Goal: Task Accomplishment & Management: Manage account settings

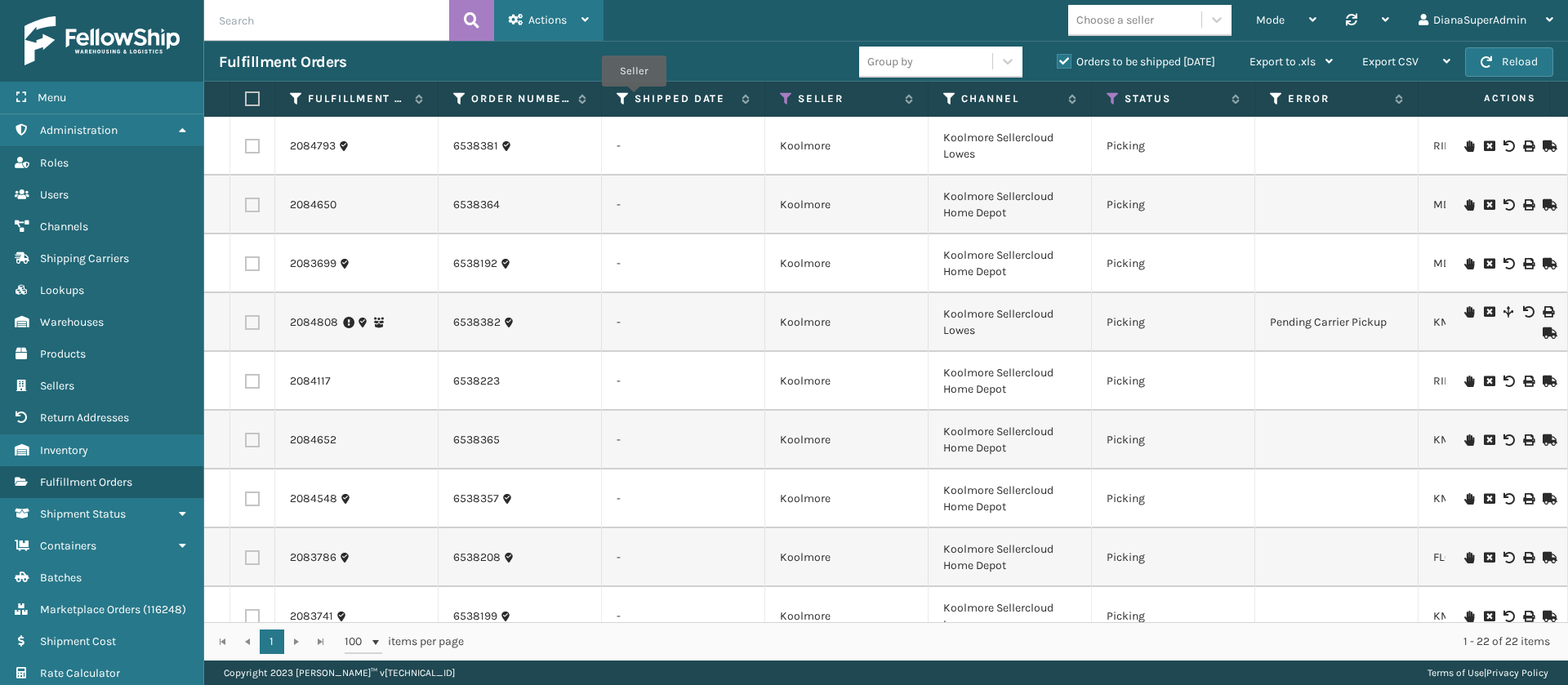
scroll to position [0, 163]
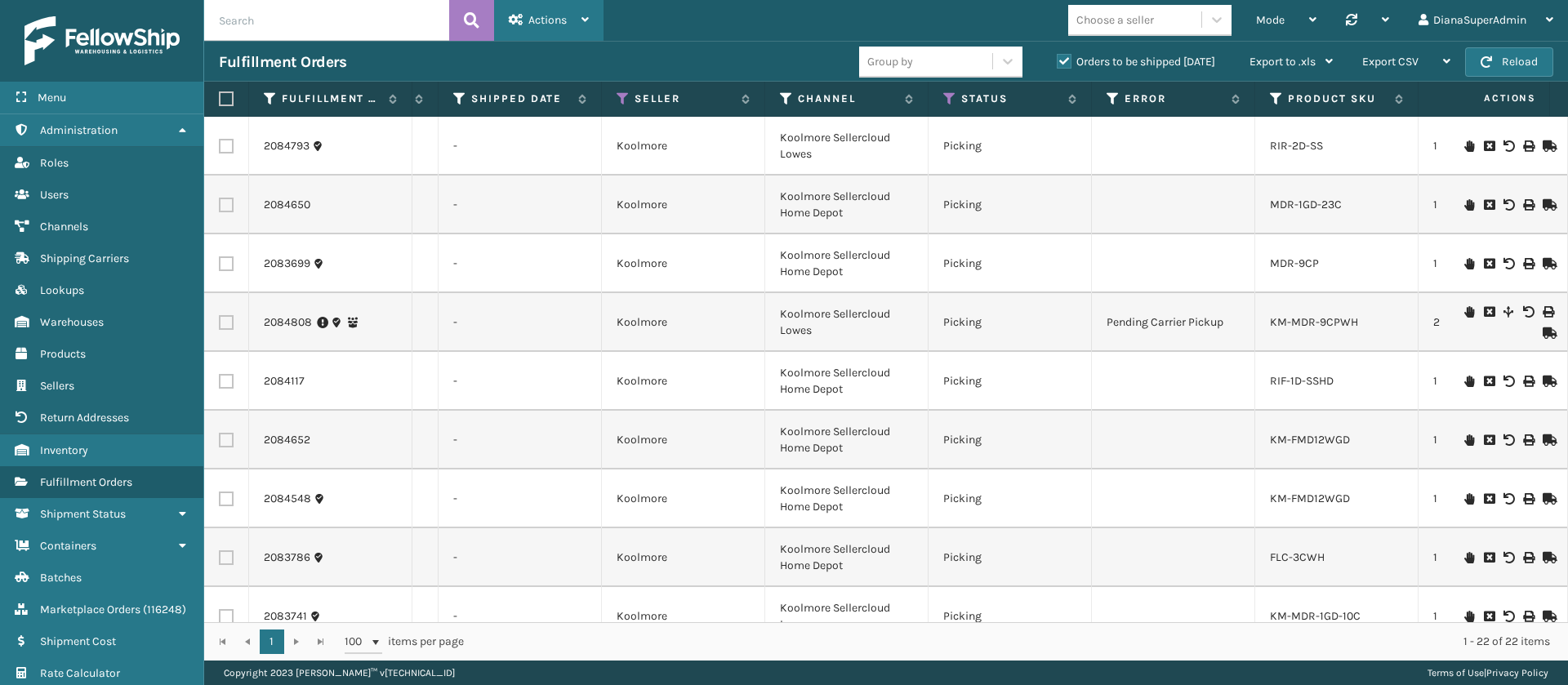
click at [560, 13] on span "Actions" at bounding box center [548, 20] width 38 height 14
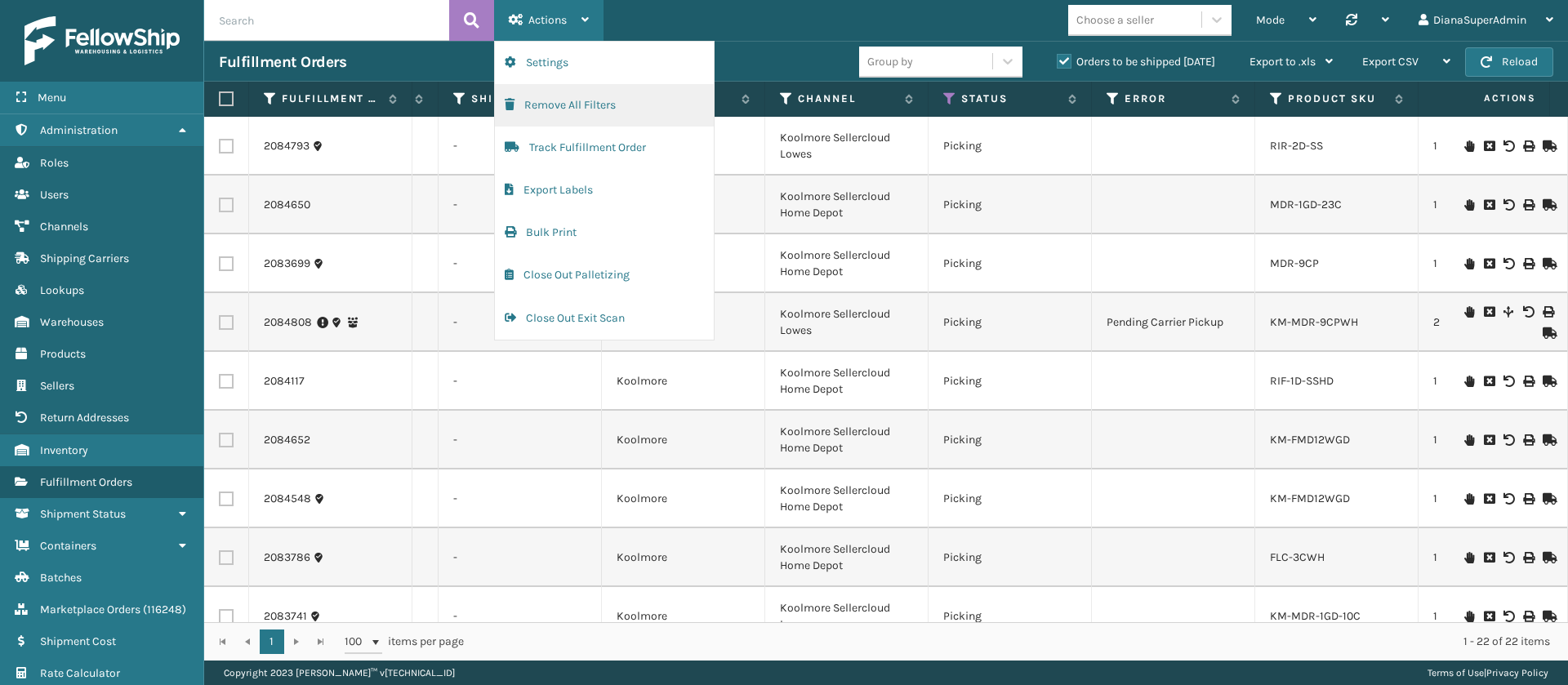
click at [564, 101] on button "Remove All Filters" at bounding box center [604, 105] width 219 height 43
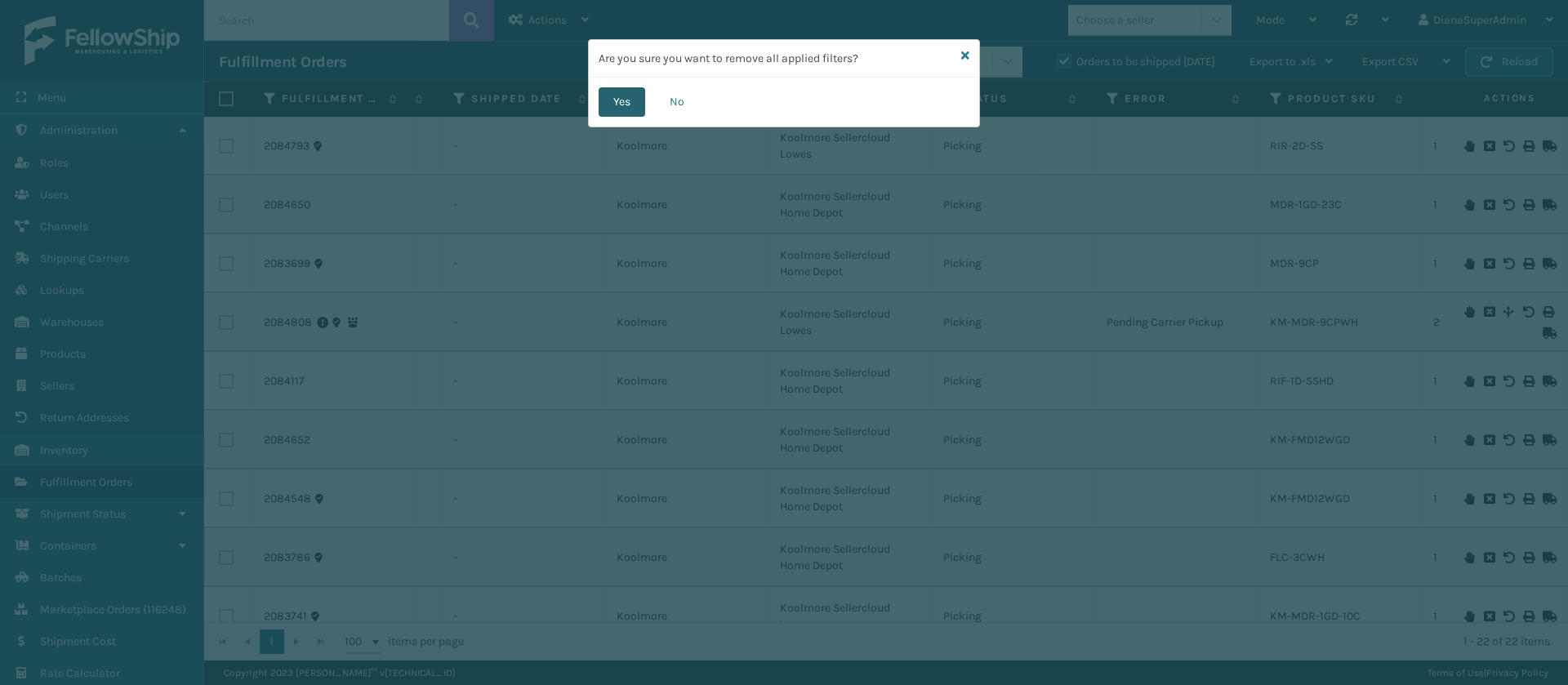
click at [615, 92] on button "Yes" at bounding box center [621, 102] width 46 height 30
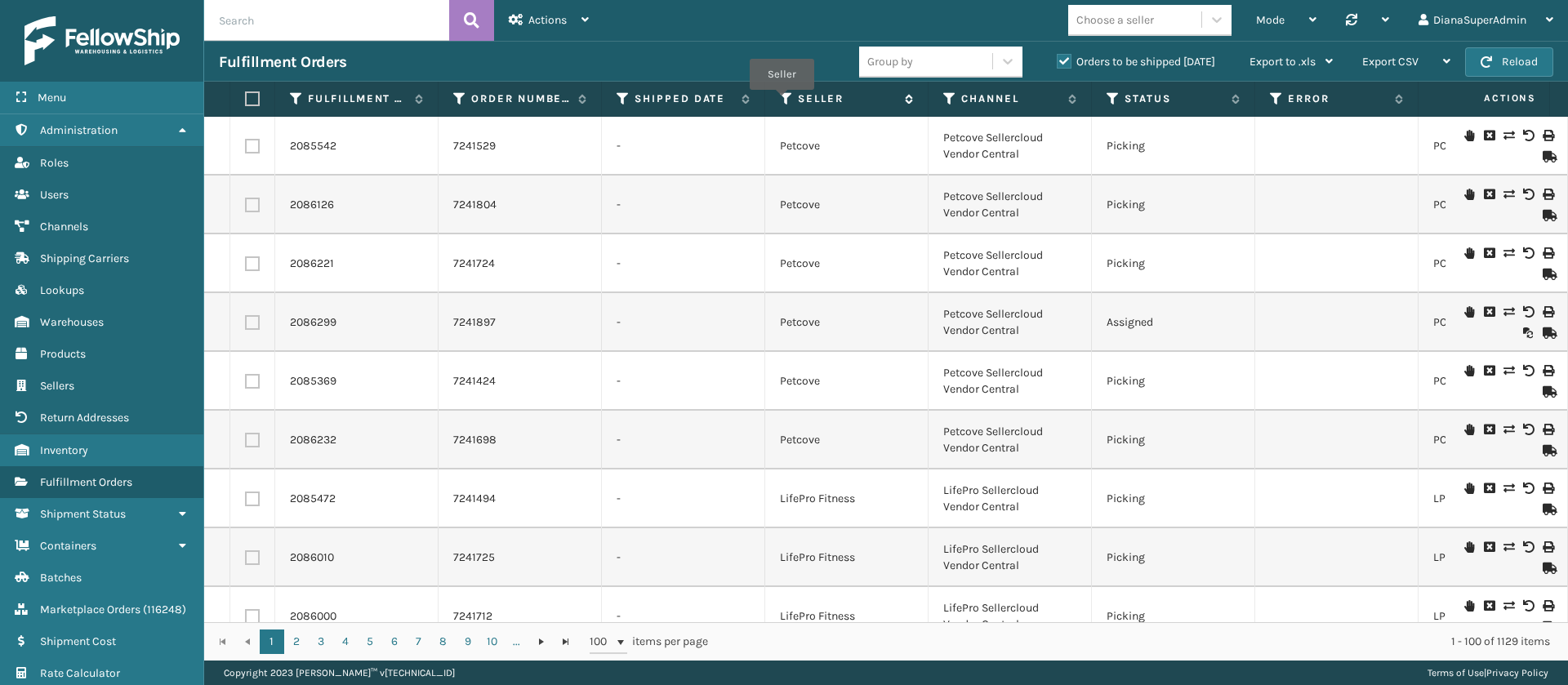
click at [782, 101] on icon at bounding box center [786, 99] width 13 height 15
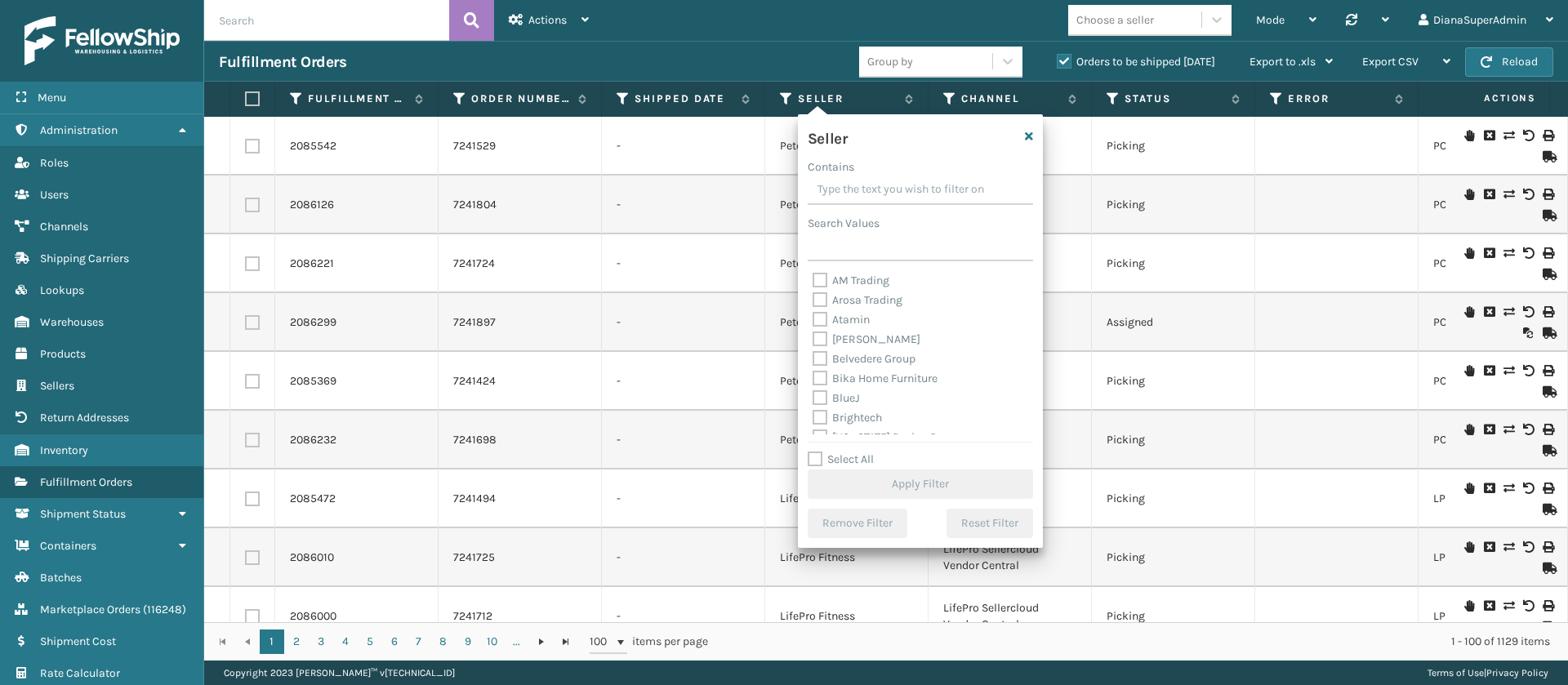
scroll to position [522, 0]
click at [815, 458] on label "Select All" at bounding box center [840, 460] width 66 height 14
click at [815, 452] on input "Select All" at bounding box center [929, 451] width 245 height 2
checkbox input "true"
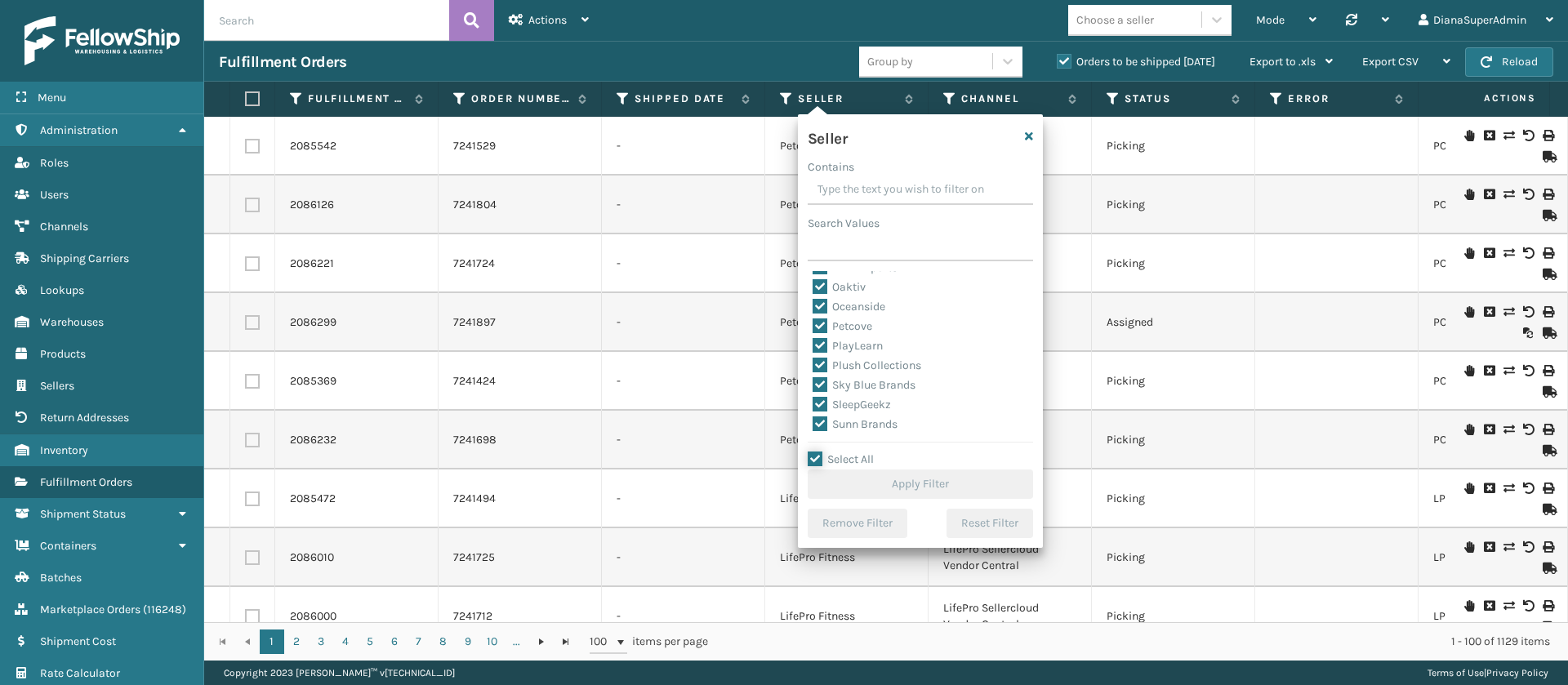
checkbox input "true"
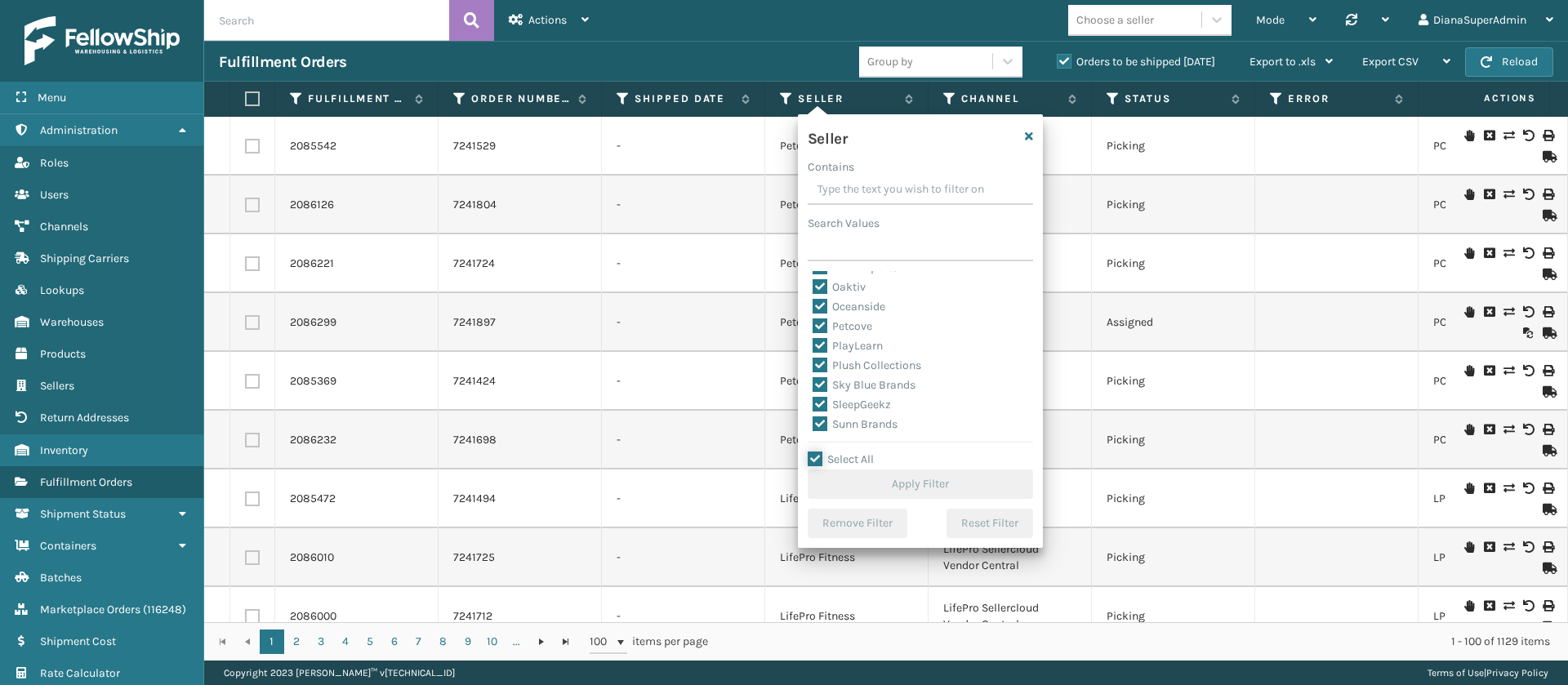
checkbox input "true"
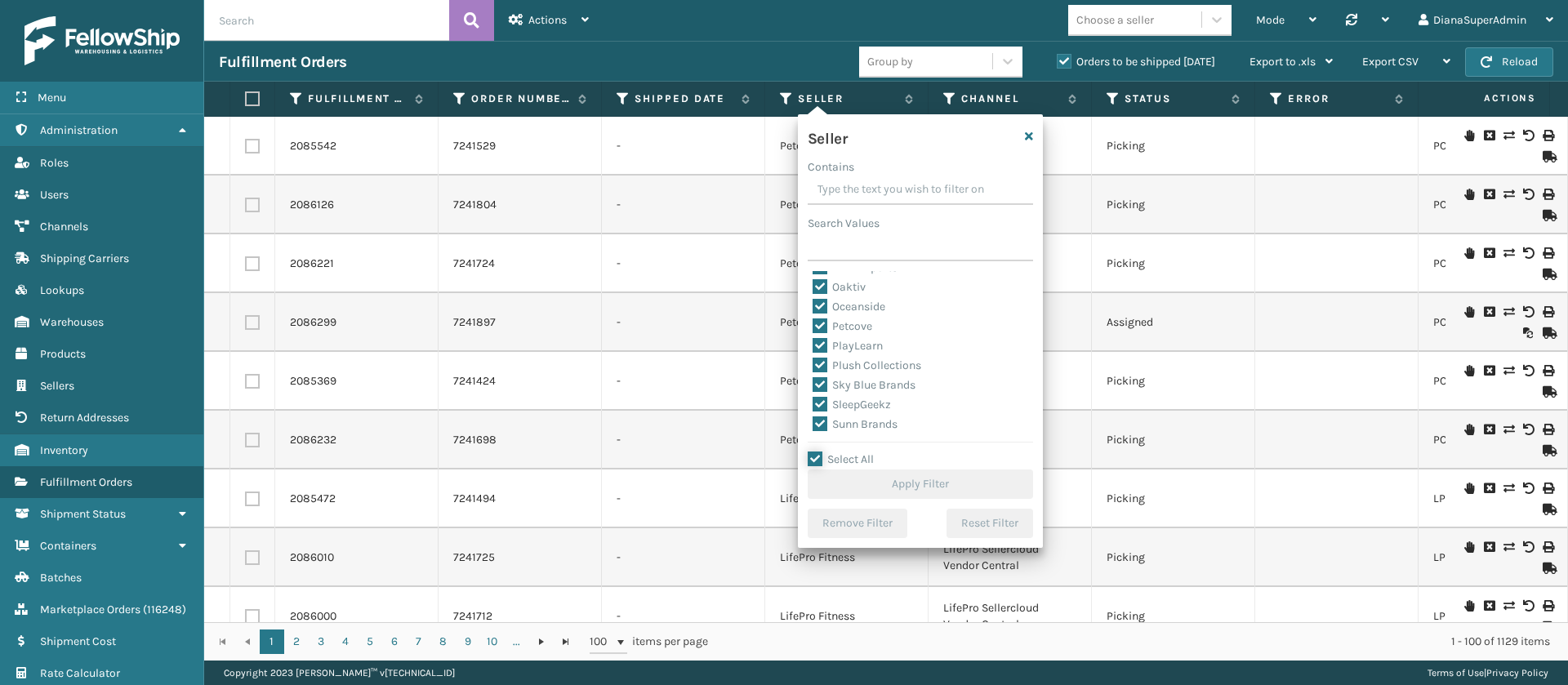
checkbox input "true"
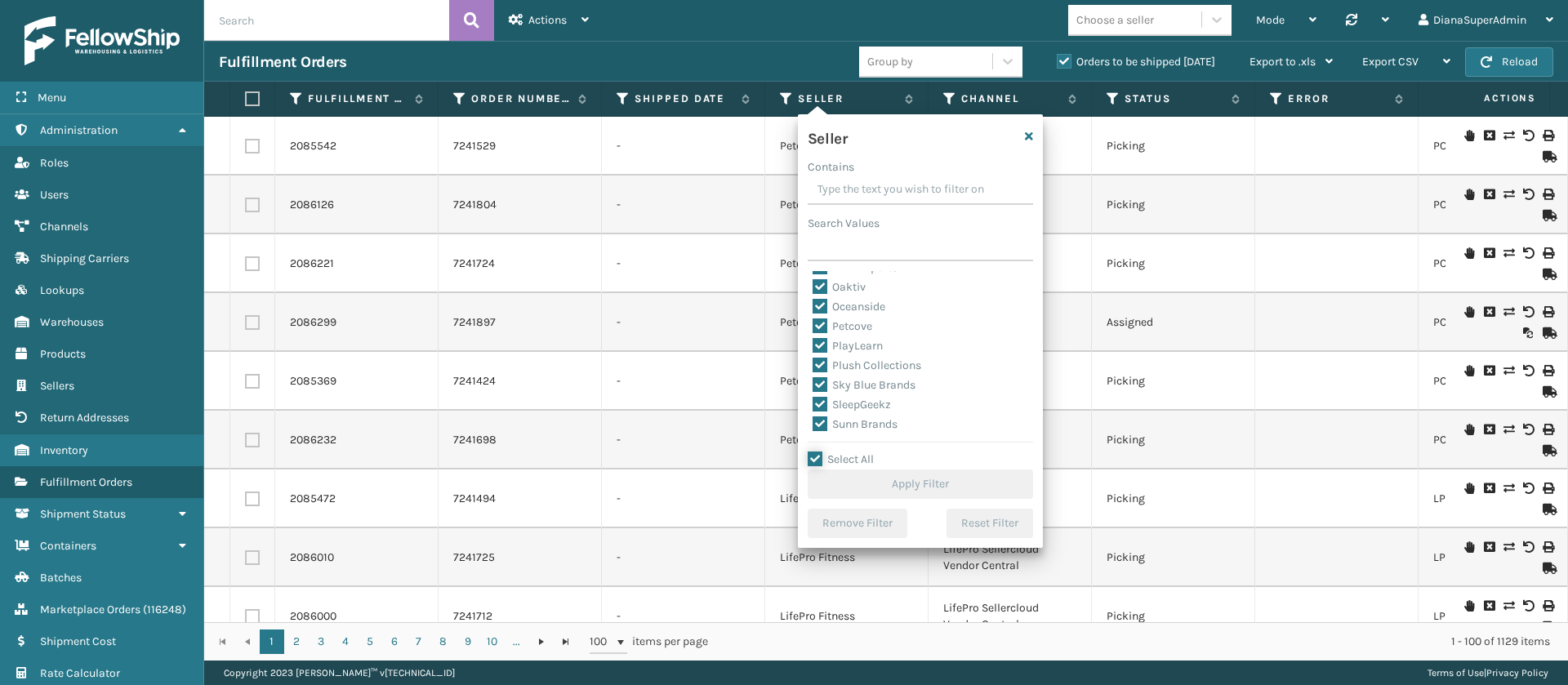
checkbox input "true"
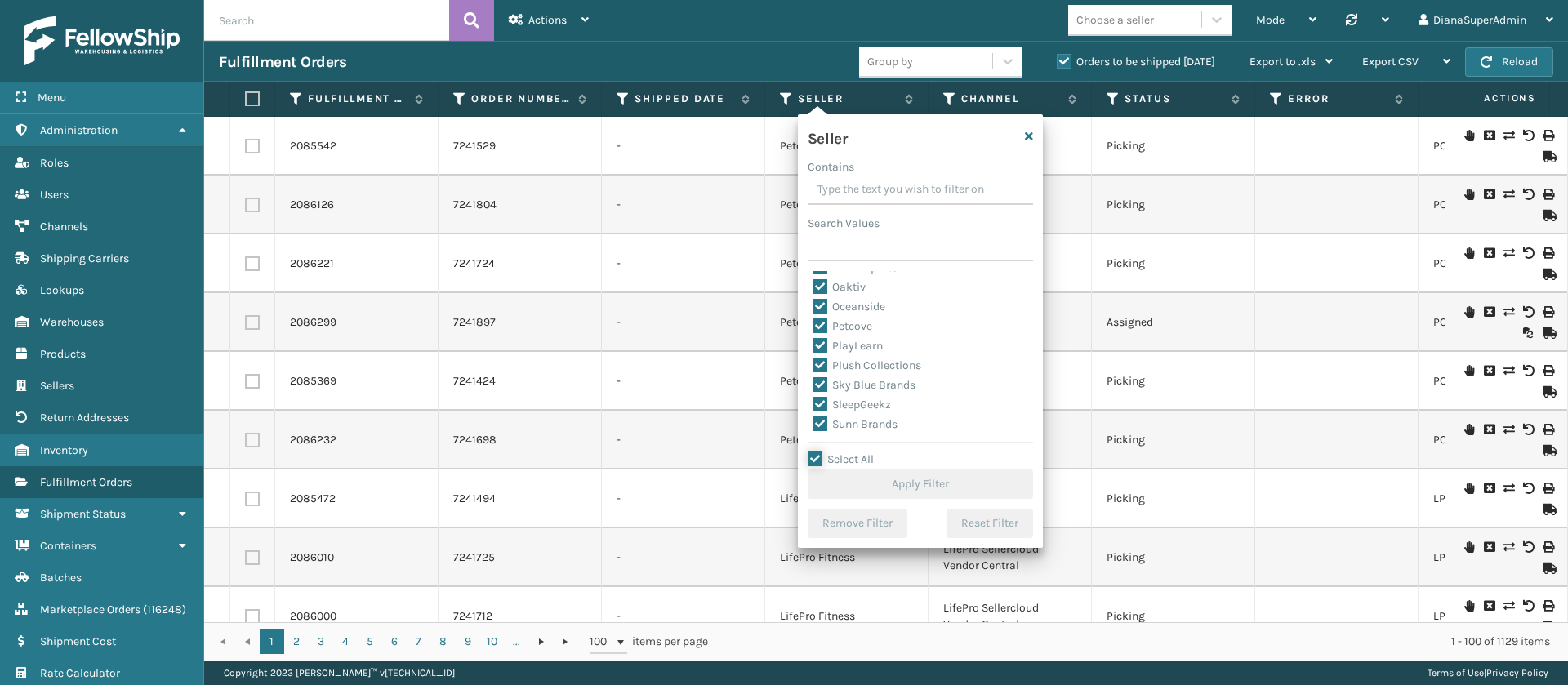
checkbox input "true"
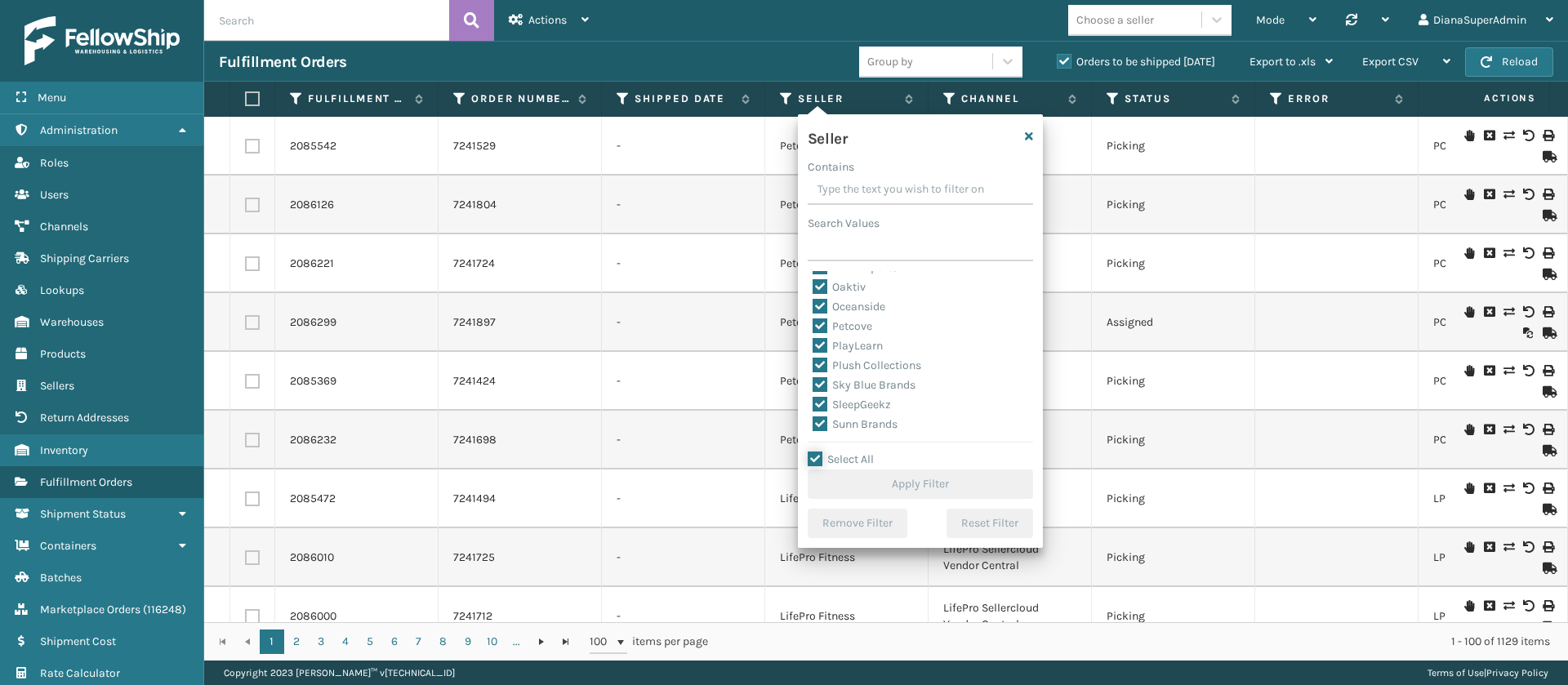
checkbox input "true"
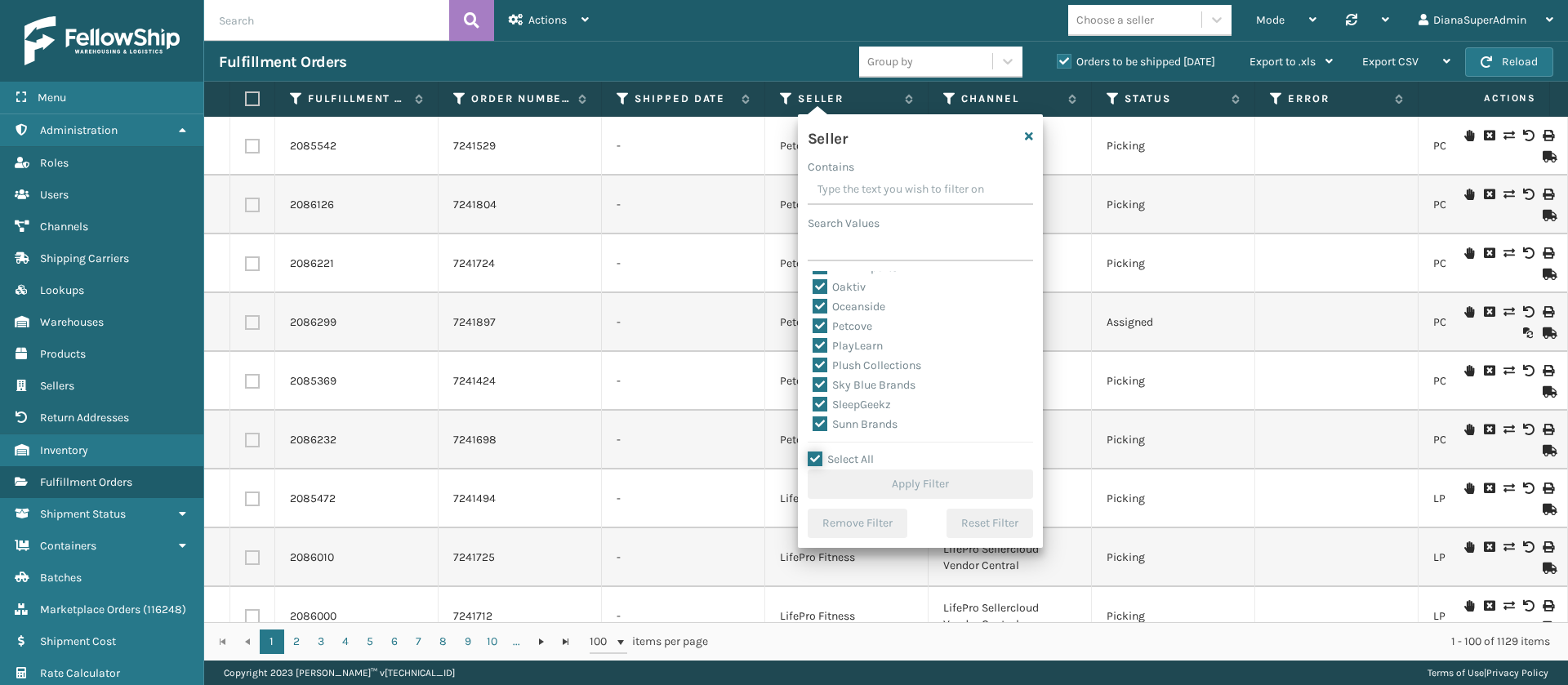
checkbox input "true"
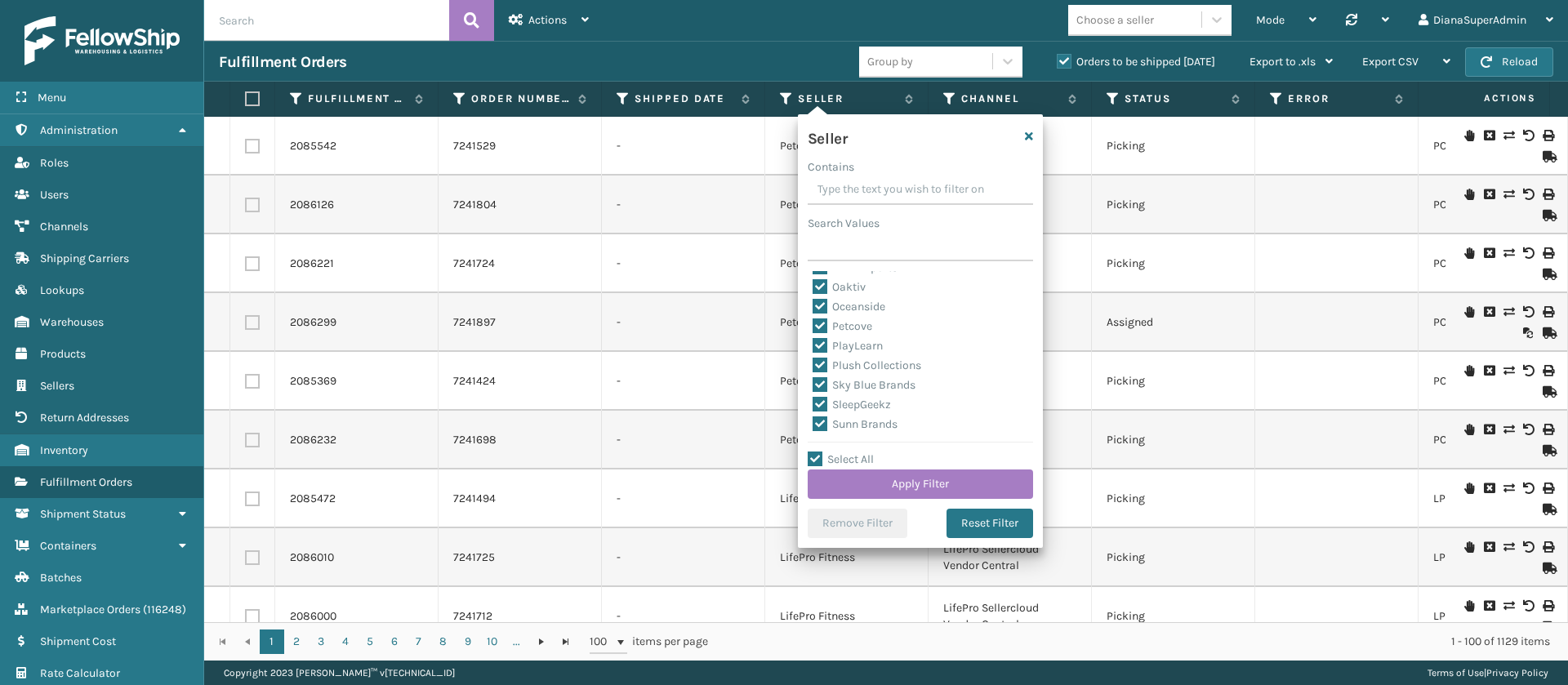
click at [824, 398] on label "SleepGeekz" at bounding box center [852, 405] width 79 height 14
click at [813, 398] on input "SleepGeekz" at bounding box center [812, 400] width 1 height 10
checkbox input "false"
click at [922, 481] on button "Apply Filter" at bounding box center [920, 484] width 225 height 30
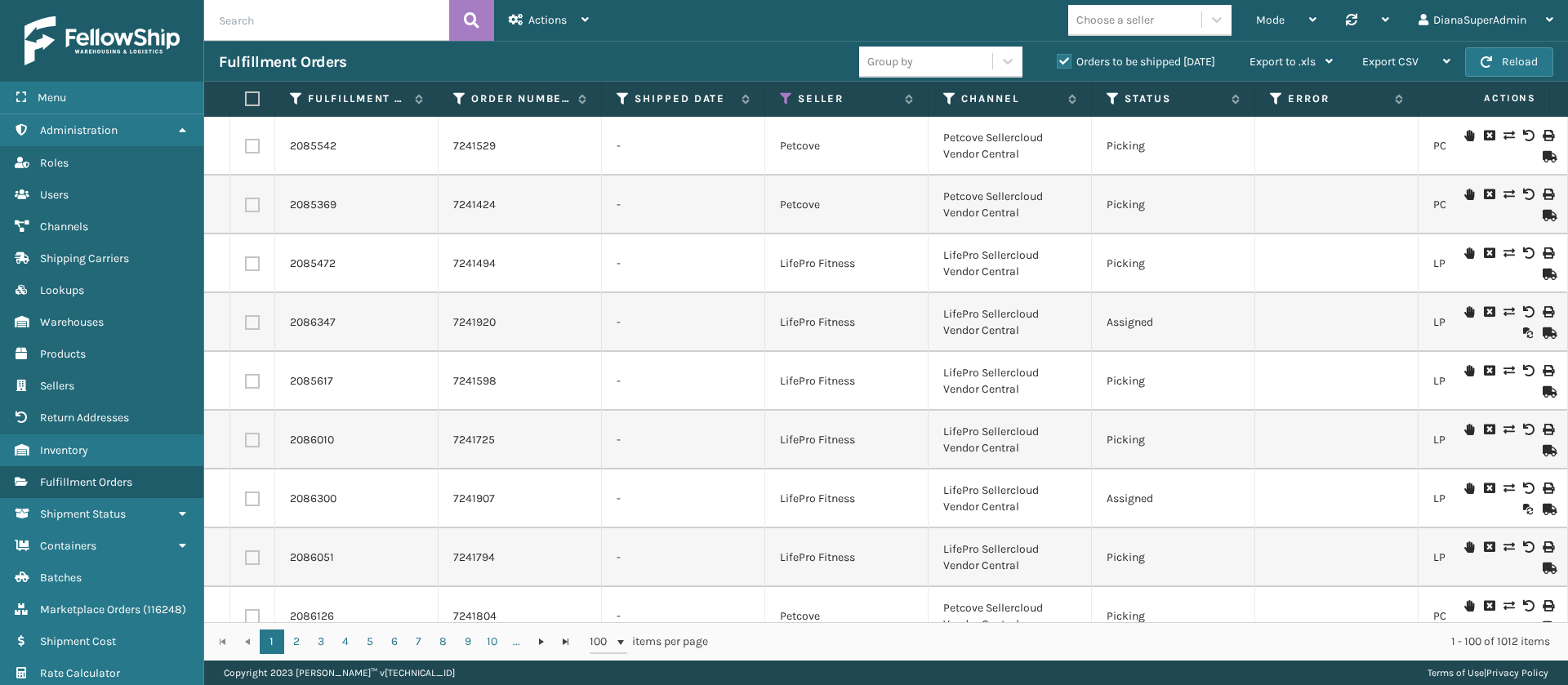
scroll to position [0, 421]
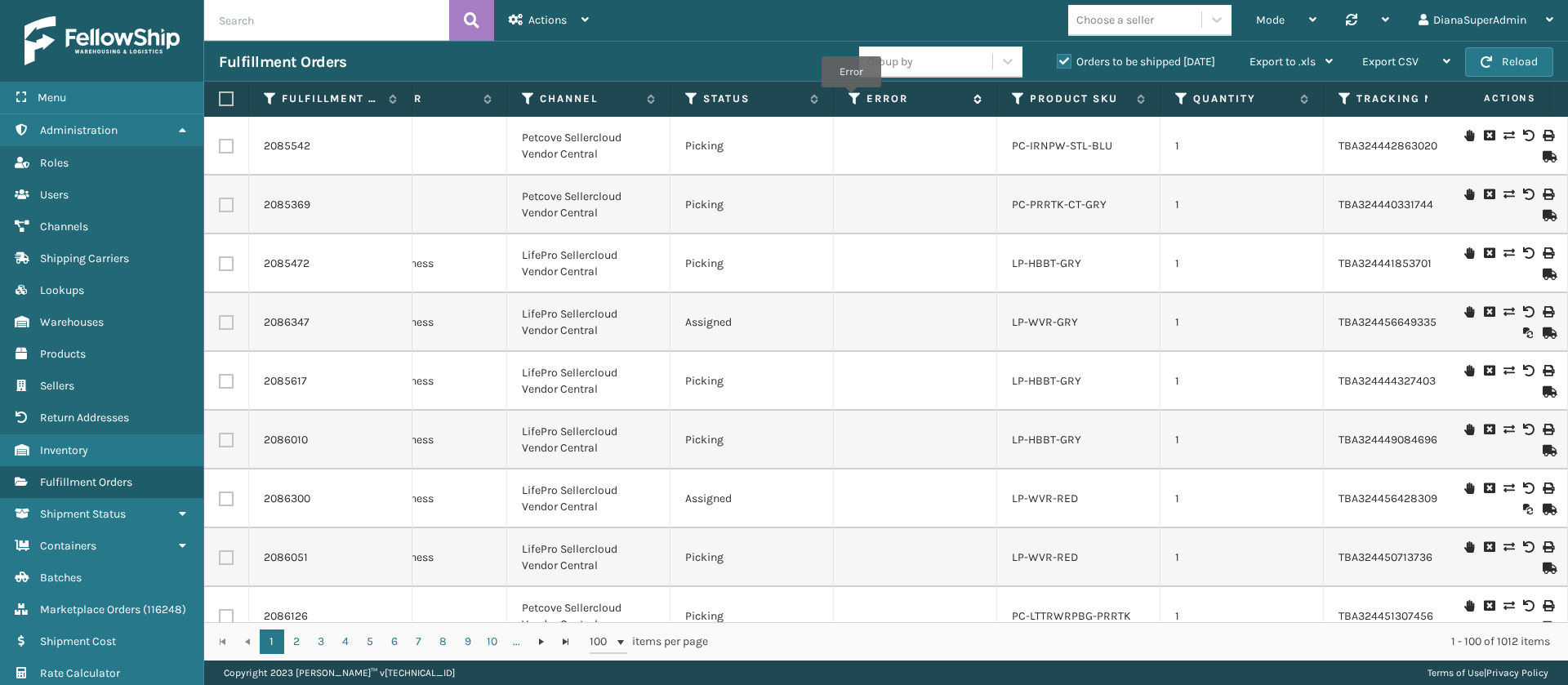
click at [850, 99] on icon at bounding box center [854, 99] width 13 height 15
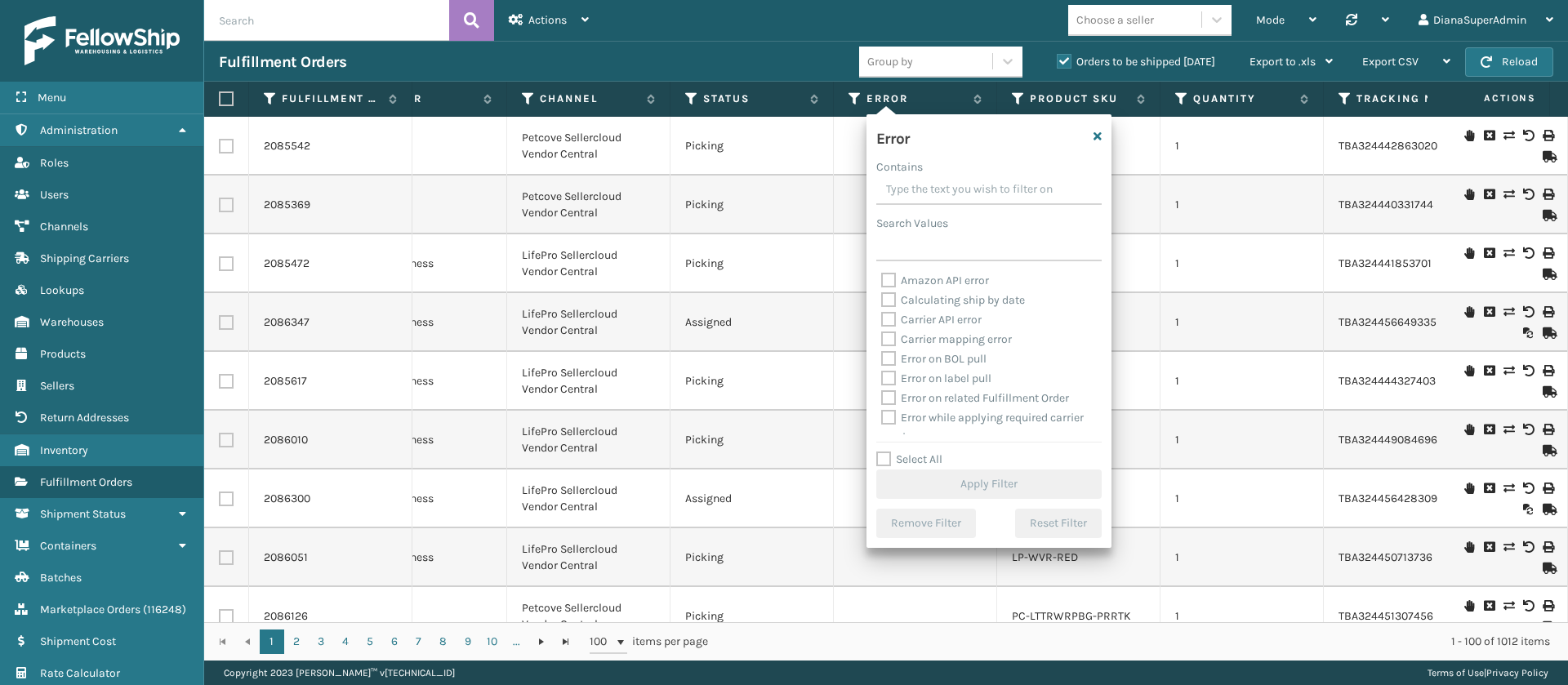
click at [881, 453] on label "Select All" at bounding box center [909, 460] width 66 height 14
click at [881, 452] on input "Select All" at bounding box center [998, 451] width 245 height 2
checkbox input "true"
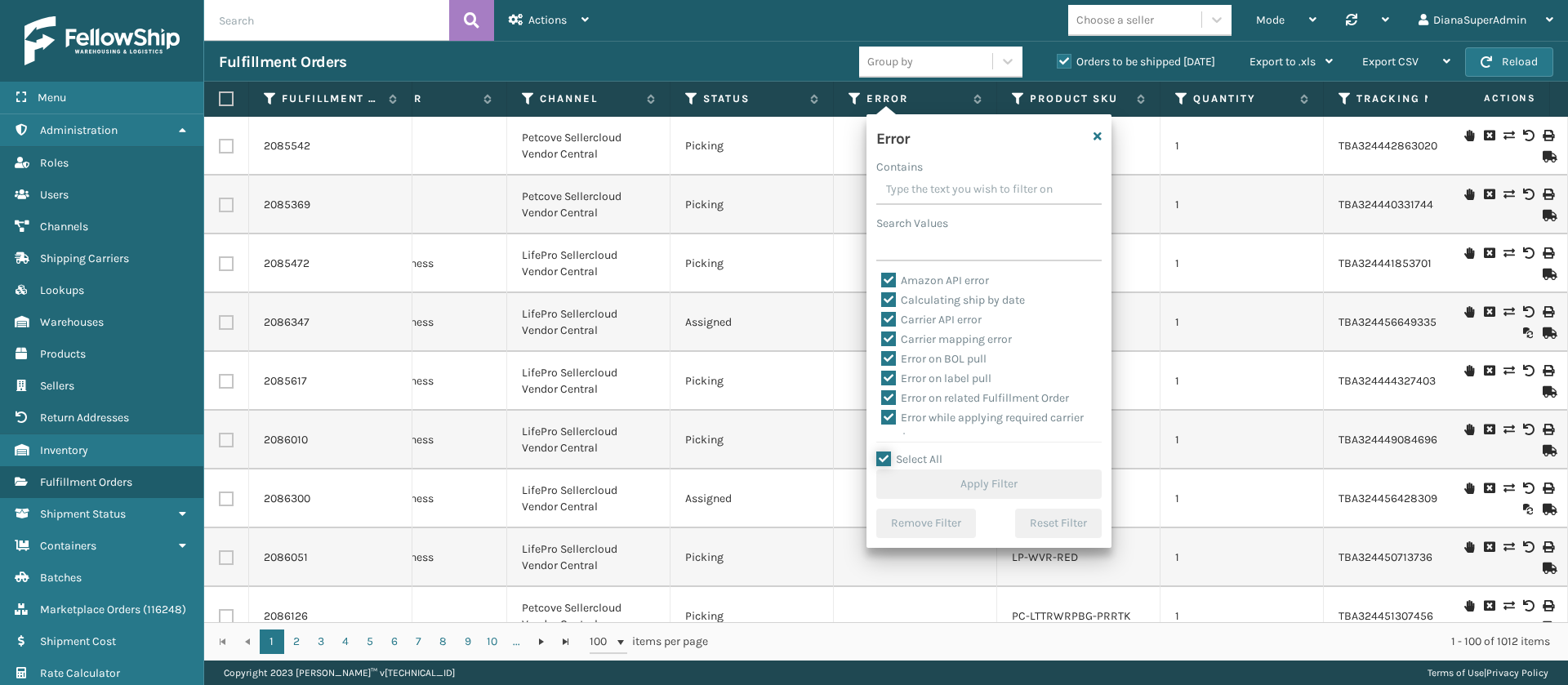
checkbox input "true"
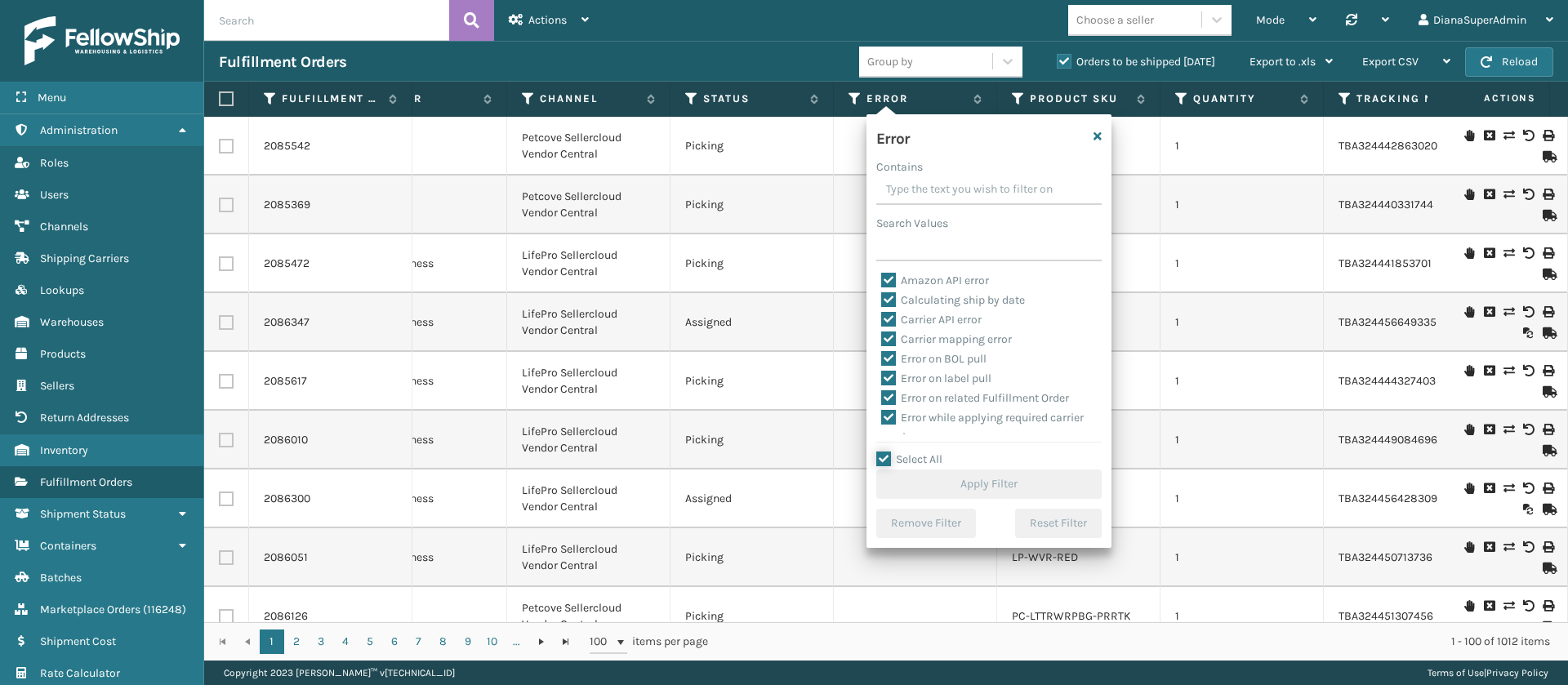
checkbox input "true"
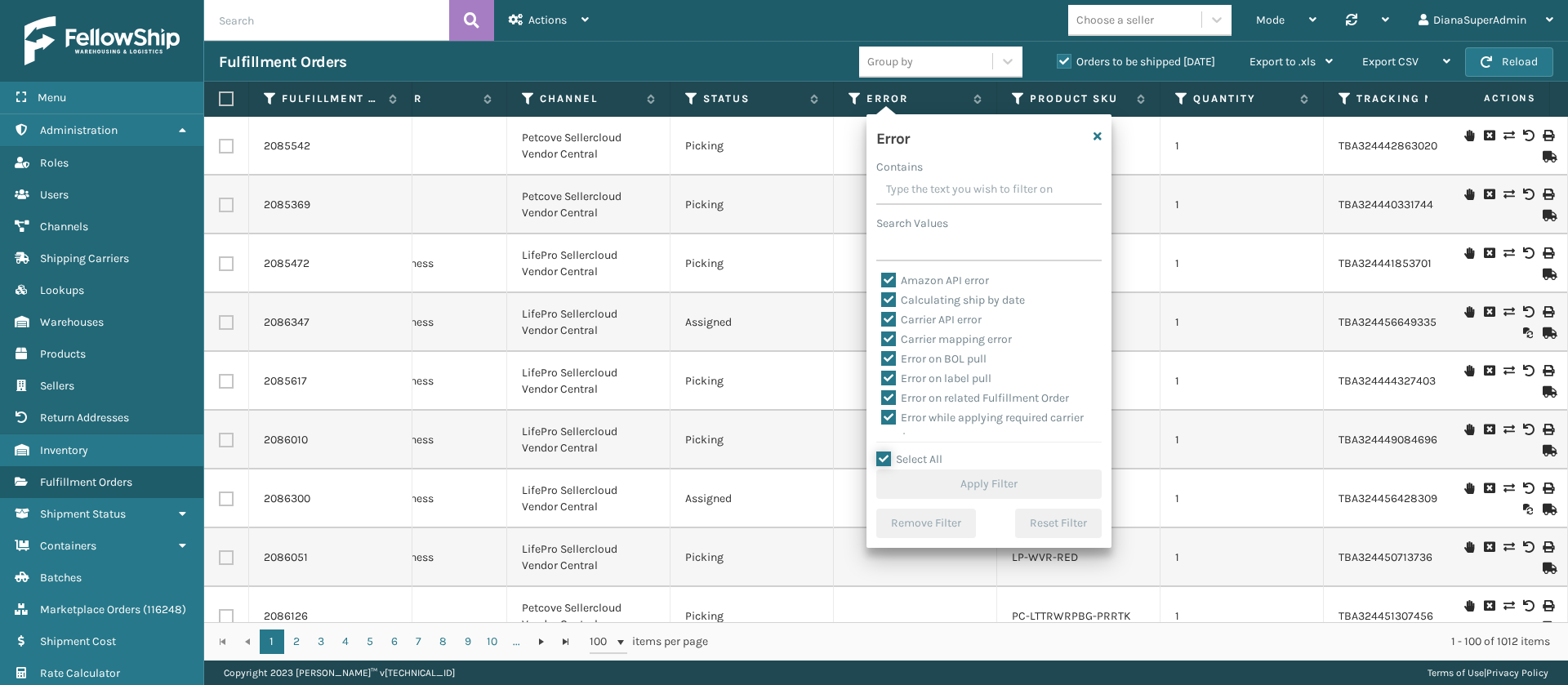
checkbox input "true"
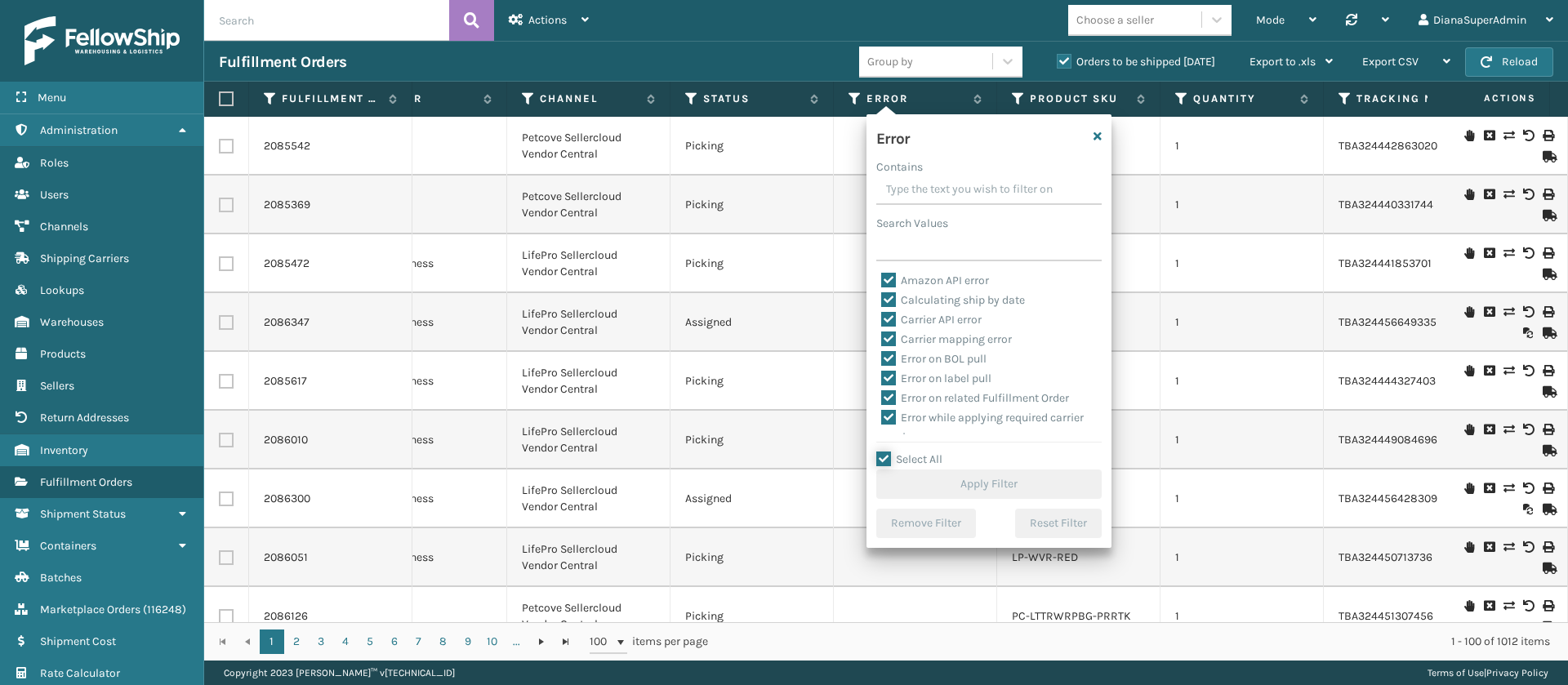
checkbox input "true"
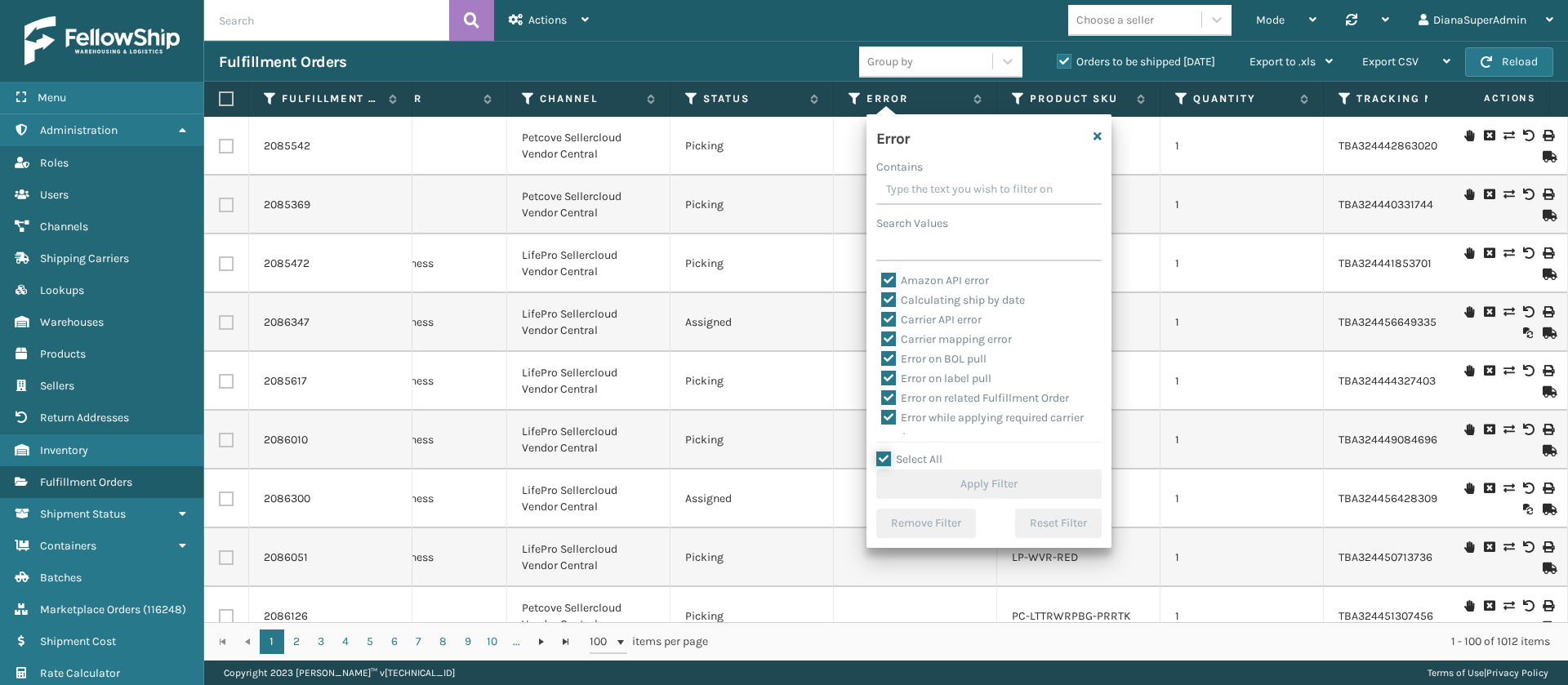
checkbox input "true"
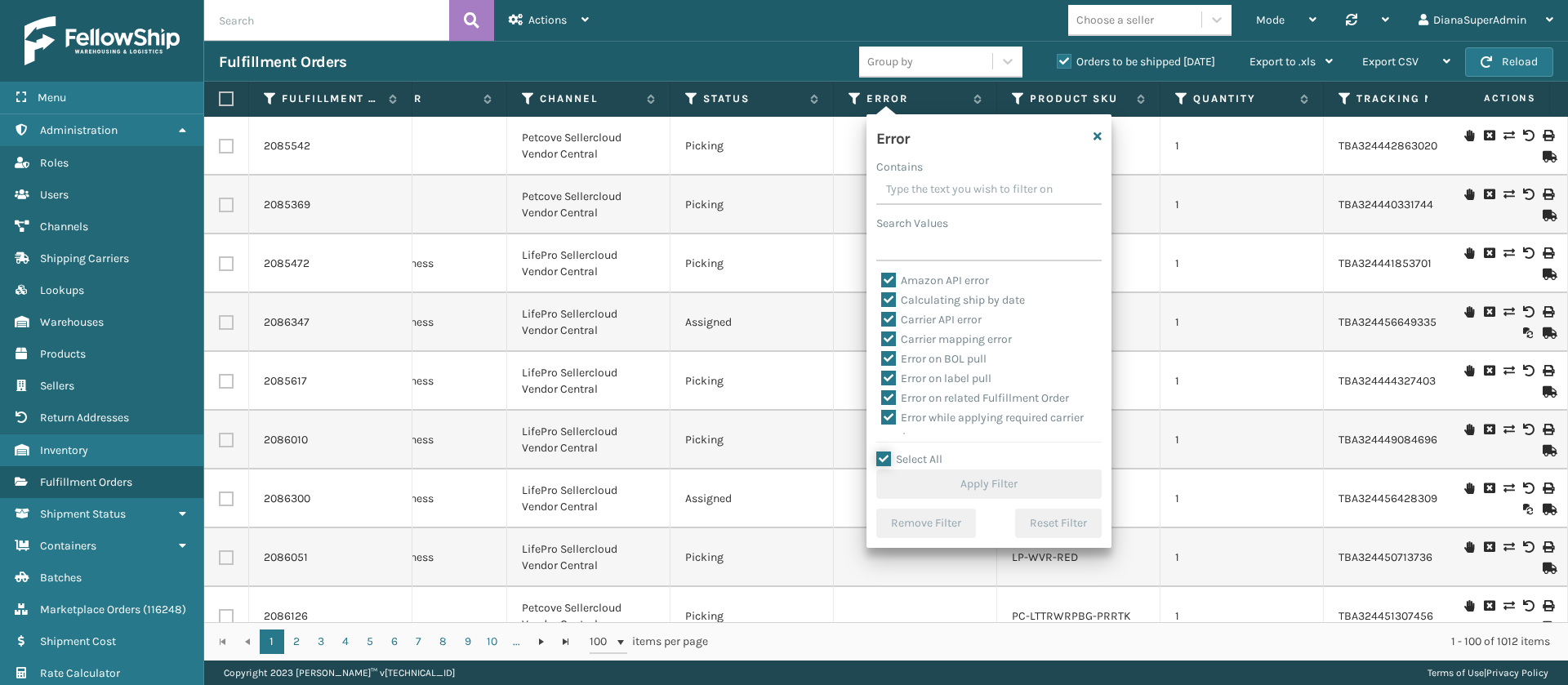
checkbox input "true"
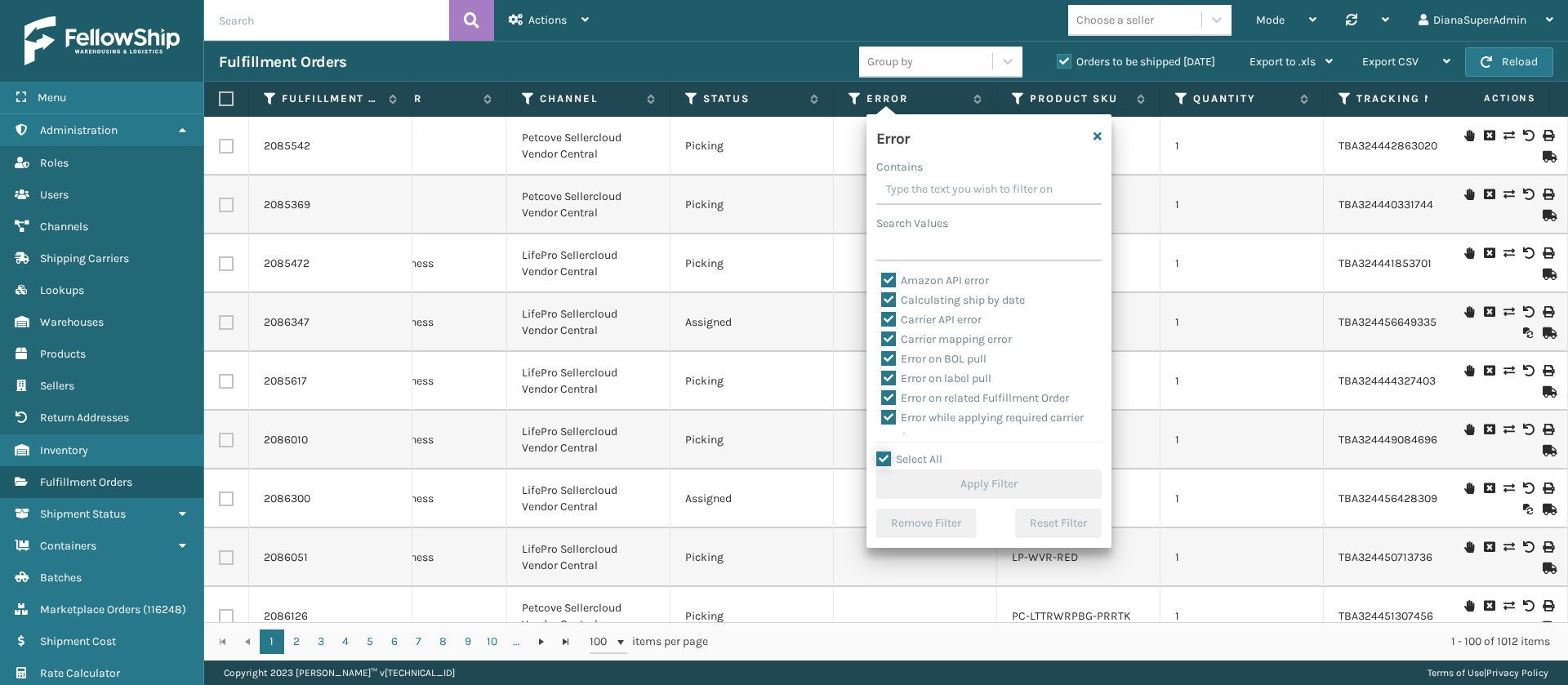
checkbox input "true"
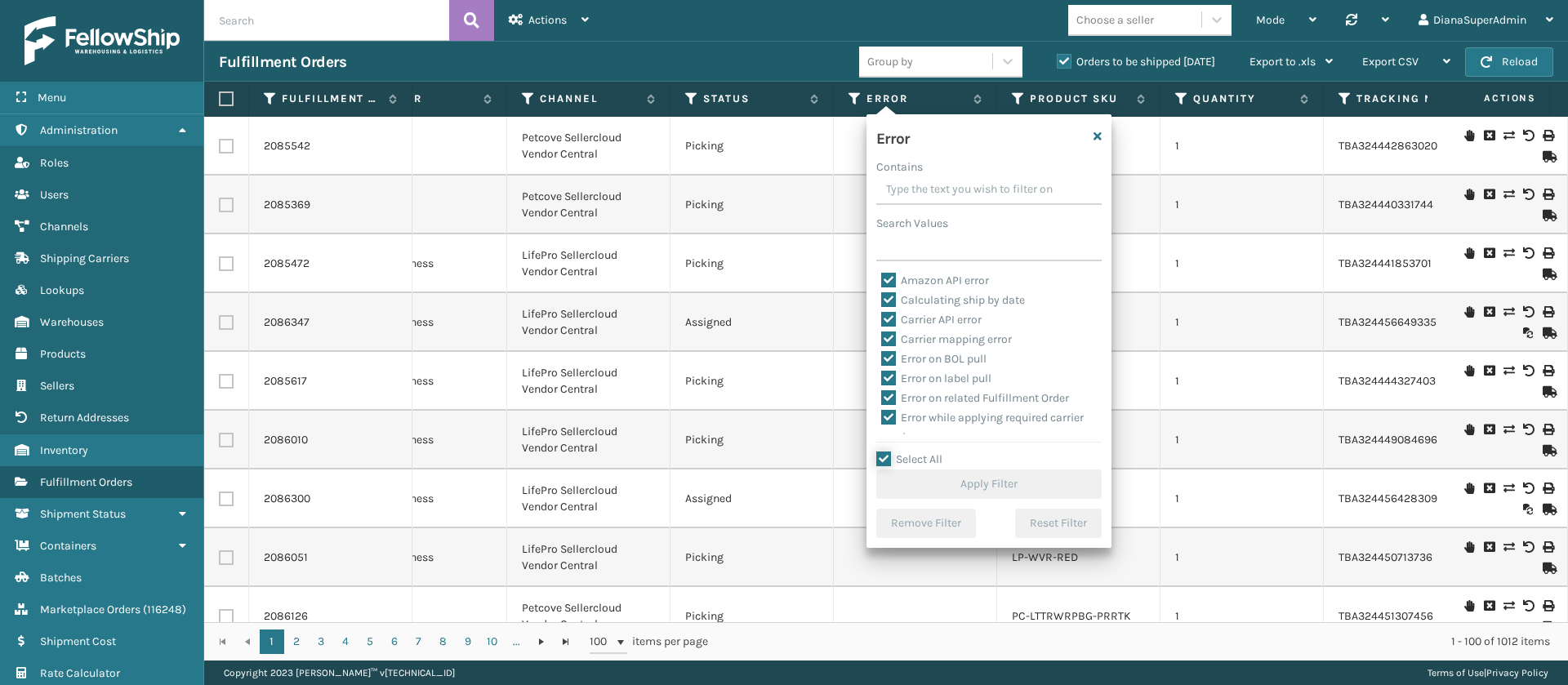
checkbox input "true"
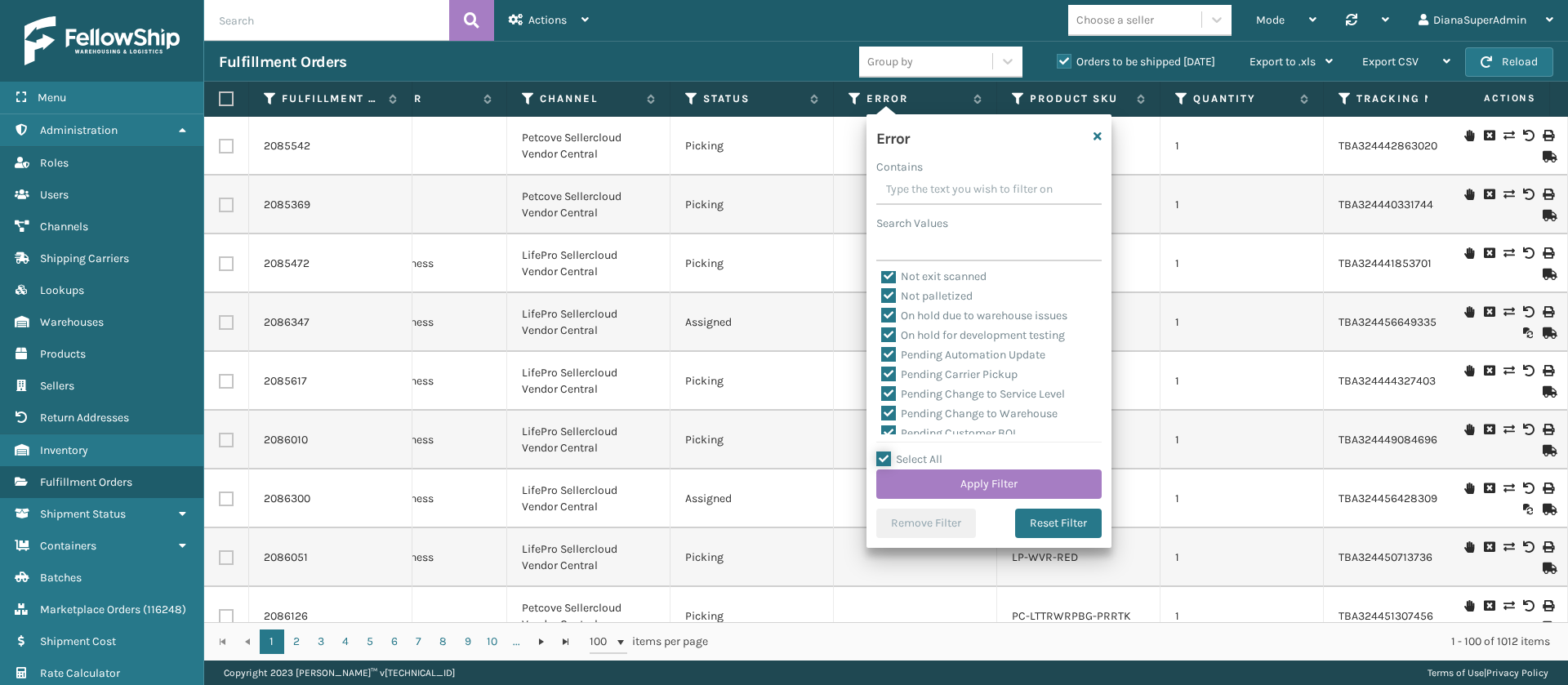
scroll to position [357, 0]
click at [892, 351] on label "Pending Automation Update" at bounding box center [964, 354] width 164 height 14
click at [882, 351] on input "Pending Automation Update" at bounding box center [881, 349] width 1 height 10
checkbox input "false"
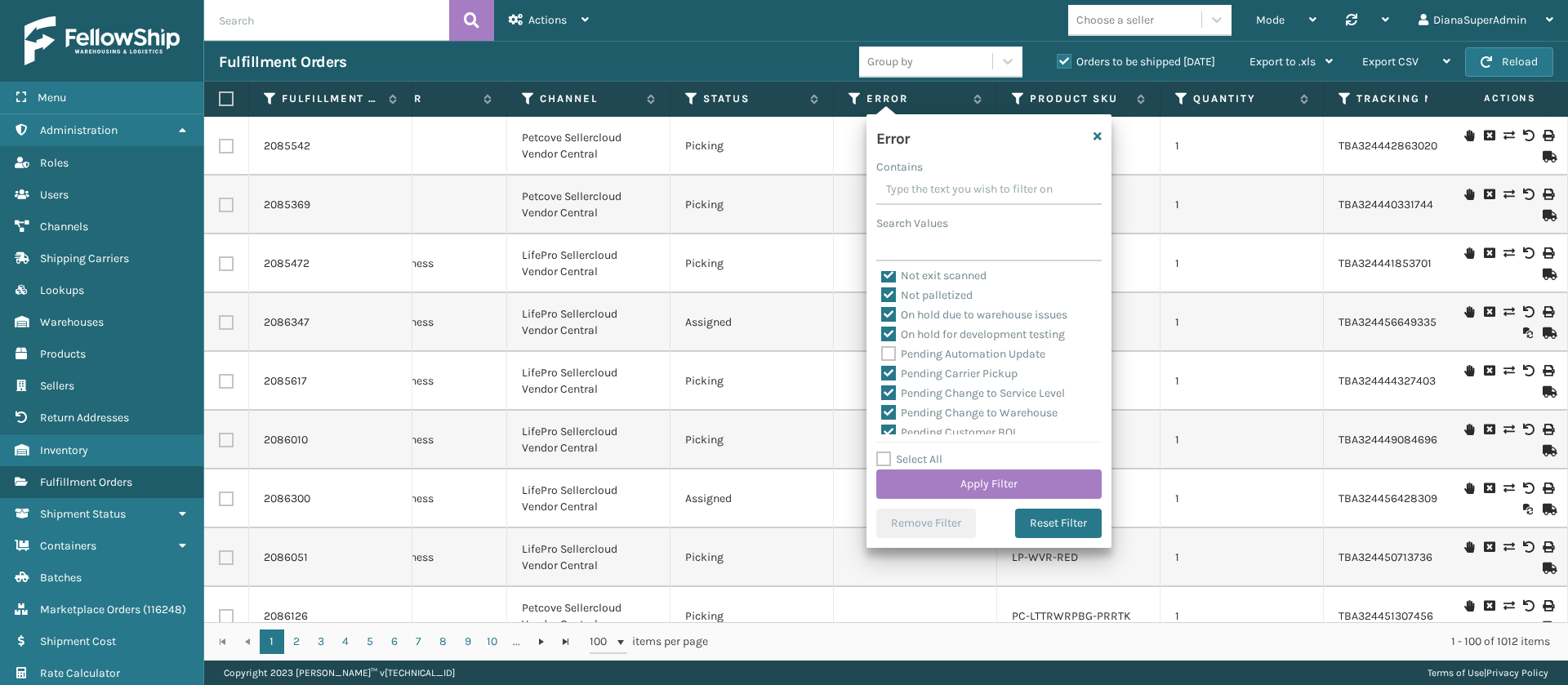
click at [892, 377] on label "Pending Carrier Pickup" at bounding box center [950, 374] width 136 height 14
click at [882, 375] on input "Pending Carrier Pickup" at bounding box center [881, 370] width 1 height 10
checkbox input "false"
click at [892, 390] on label "Pending Change to Service Level" at bounding box center [973, 393] width 183 height 14
click at [882, 390] on input "Pending Change to Service Level" at bounding box center [881, 389] width 1 height 10
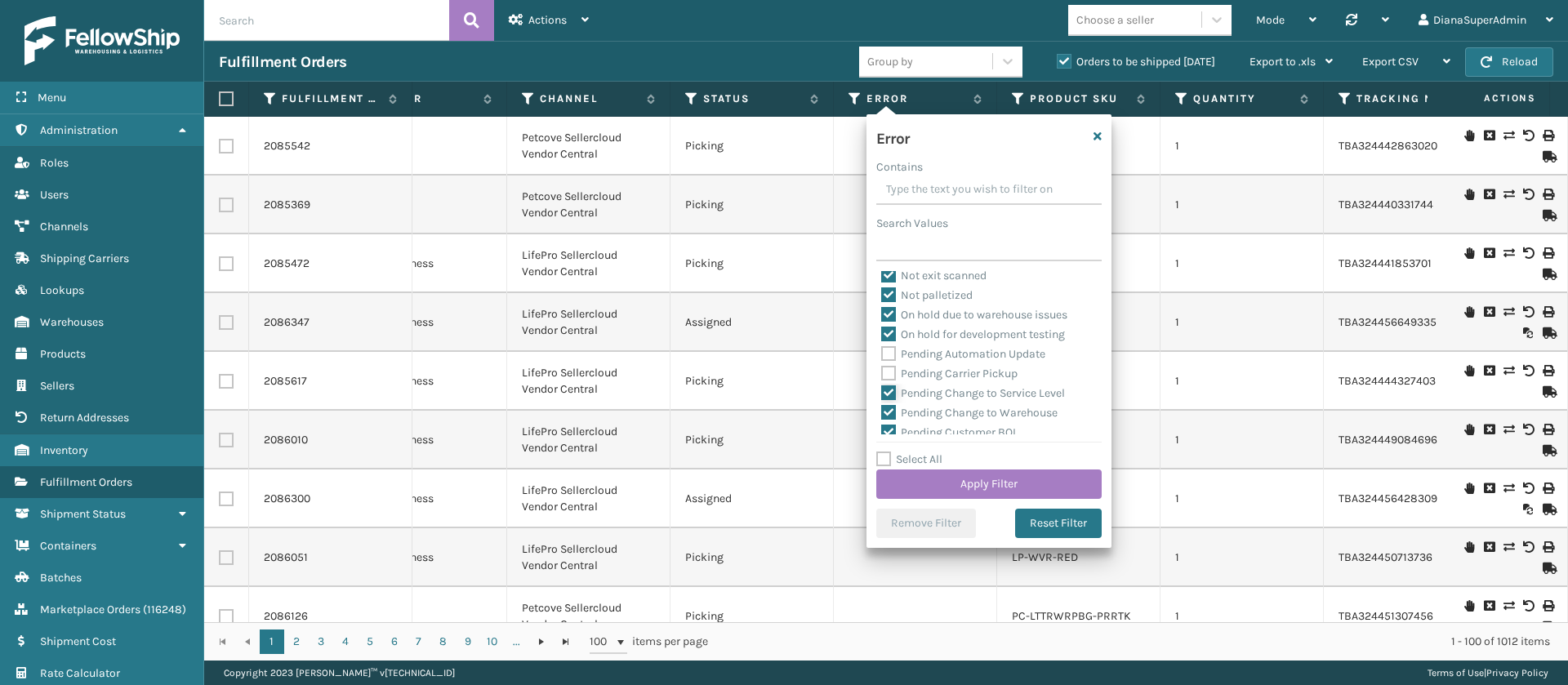
checkbox input "false"
click at [896, 332] on label "Pending Change to Warehouse" at bounding box center [970, 332] width 176 height 14
click at [882, 332] on input "Pending Change to Warehouse" at bounding box center [881, 328] width 1 height 10
checkbox input "false"
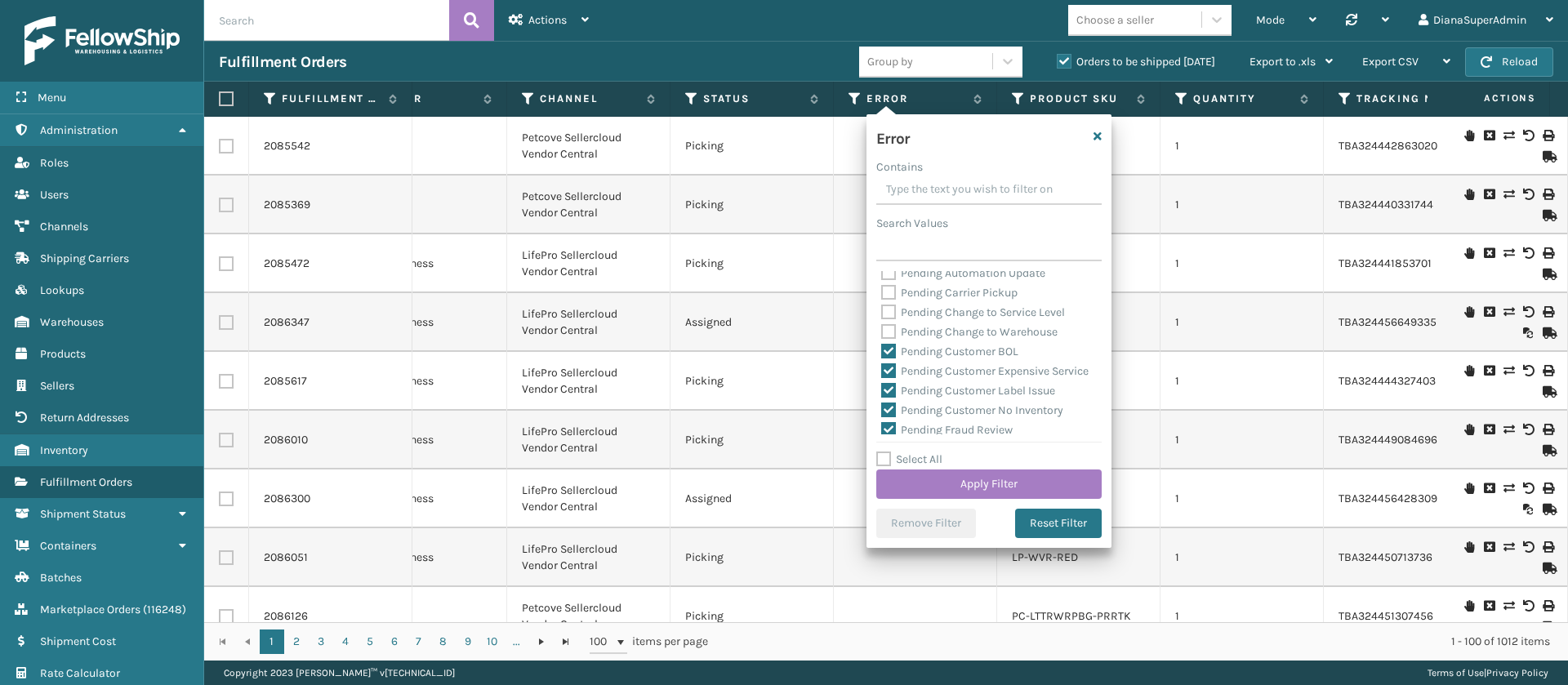
click at [889, 349] on label "Pending Customer BOL" at bounding box center [950, 351] width 137 height 14
click at [882, 349] on input "Pending Customer BOL" at bounding box center [881, 348] width 1 height 10
checkbox input "false"
click at [889, 366] on label "Pending Customer Expensive Service" at bounding box center [984, 371] width 207 height 14
click at [882, 366] on input "Pending Customer Expensive Service" at bounding box center [881, 367] width 1 height 10
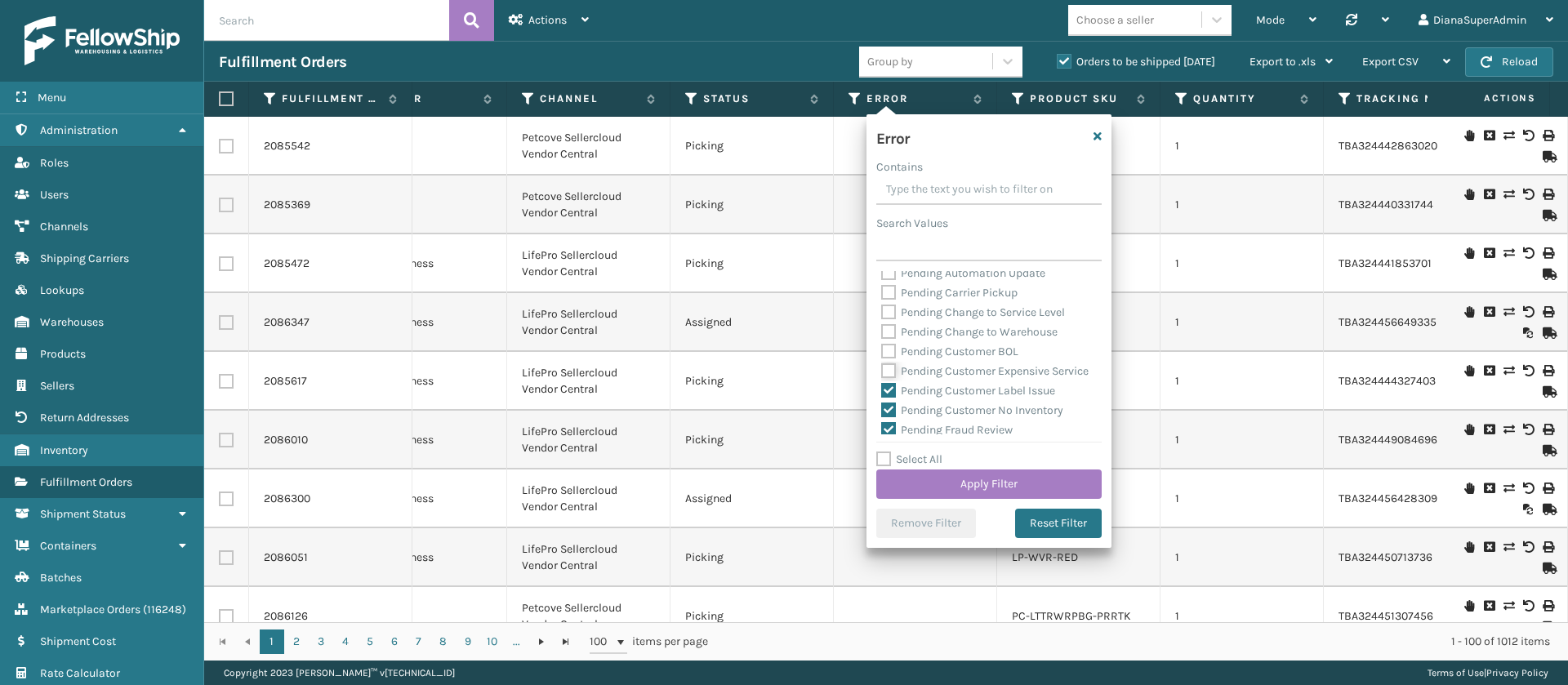
checkbox input "false"
click at [891, 282] on label "Pending Customer Label Issue" at bounding box center [968, 276] width 174 height 14
click at [882, 277] on input "Pending Customer Label Issue" at bounding box center [881, 272] width 1 height 10
checkbox input "false"
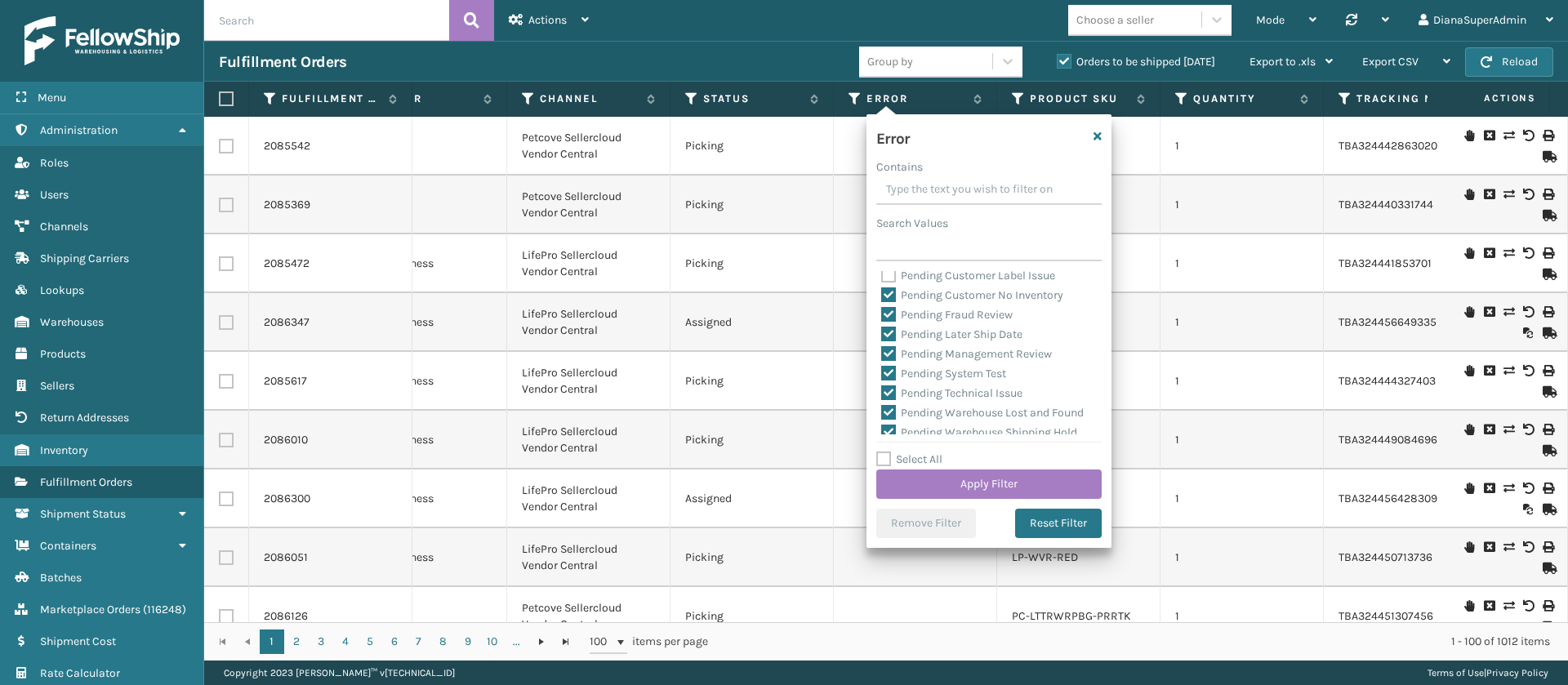
click at [889, 302] on label "Pending Customer No Inventory" at bounding box center [972, 295] width 182 height 14
click at [882, 296] on input "Pending Customer No Inventory" at bounding box center [881, 291] width 1 height 10
checkbox input "false"
click at [889, 322] on label "Pending Fraud Review" at bounding box center [947, 315] width 131 height 14
click at [882, 316] on input "Pending Fraud Review" at bounding box center [881, 311] width 1 height 10
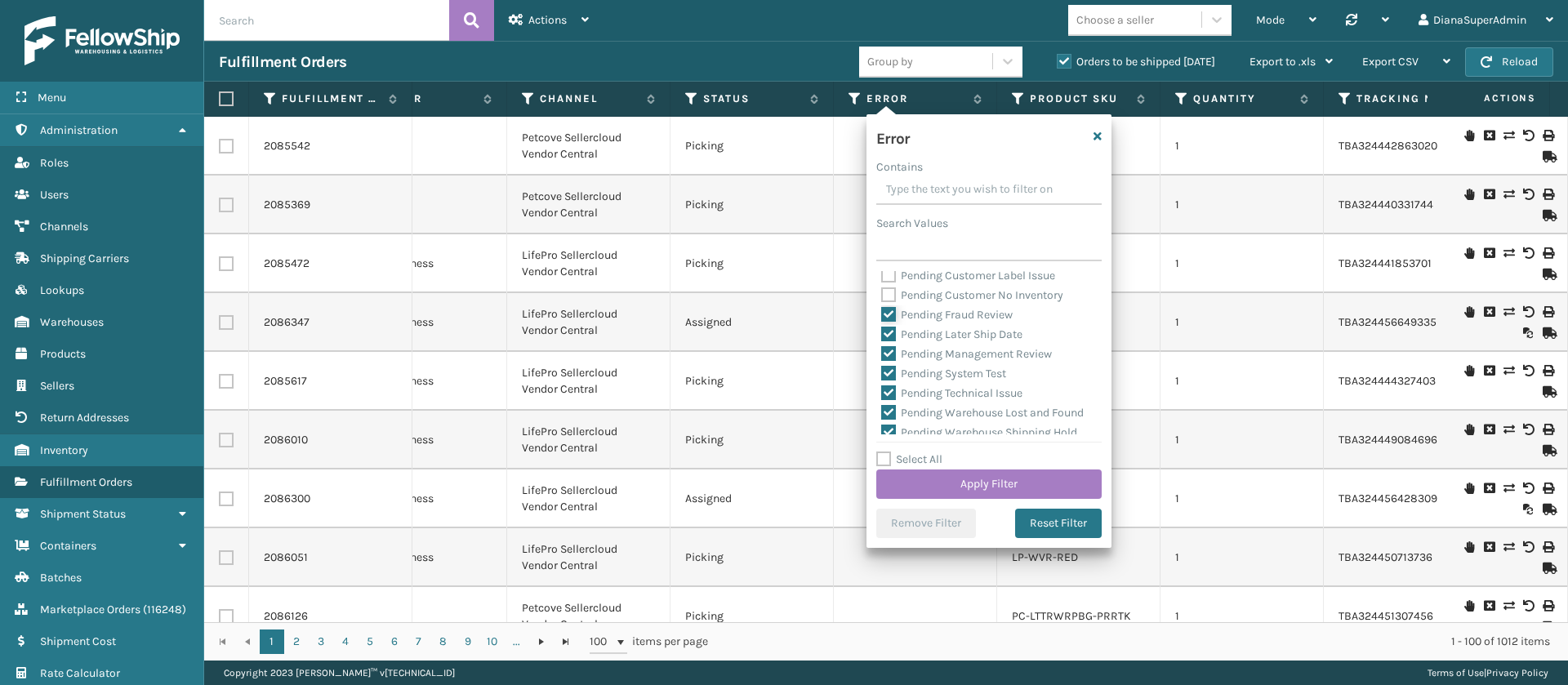
checkbox input "false"
click at [889, 342] on label "Pending Later Ship Date" at bounding box center [952, 335] width 142 height 14
click at [882, 336] on input "Pending Later Ship Date" at bounding box center [881, 330] width 1 height 10
checkbox input "false"
click at [890, 361] on label "Pending Management Review" at bounding box center [966, 354] width 170 height 14
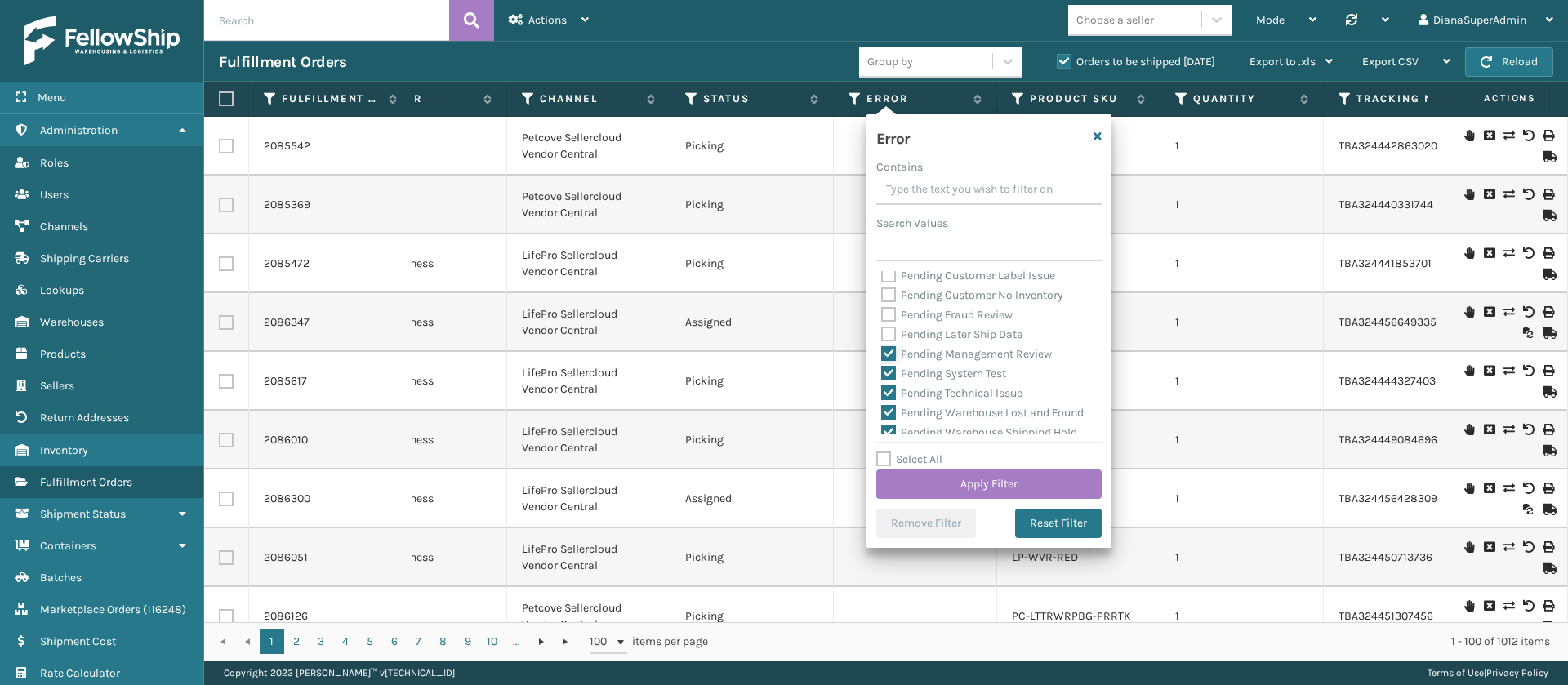
click at [882, 356] on input "Pending Management Review" at bounding box center [881, 349] width 1 height 10
checkbox input "false"
click at [890, 381] on label "Pending System Test" at bounding box center [943, 374] width 125 height 14
click at [882, 375] on input "Pending System Test" at bounding box center [881, 370] width 1 height 10
checkbox input "false"
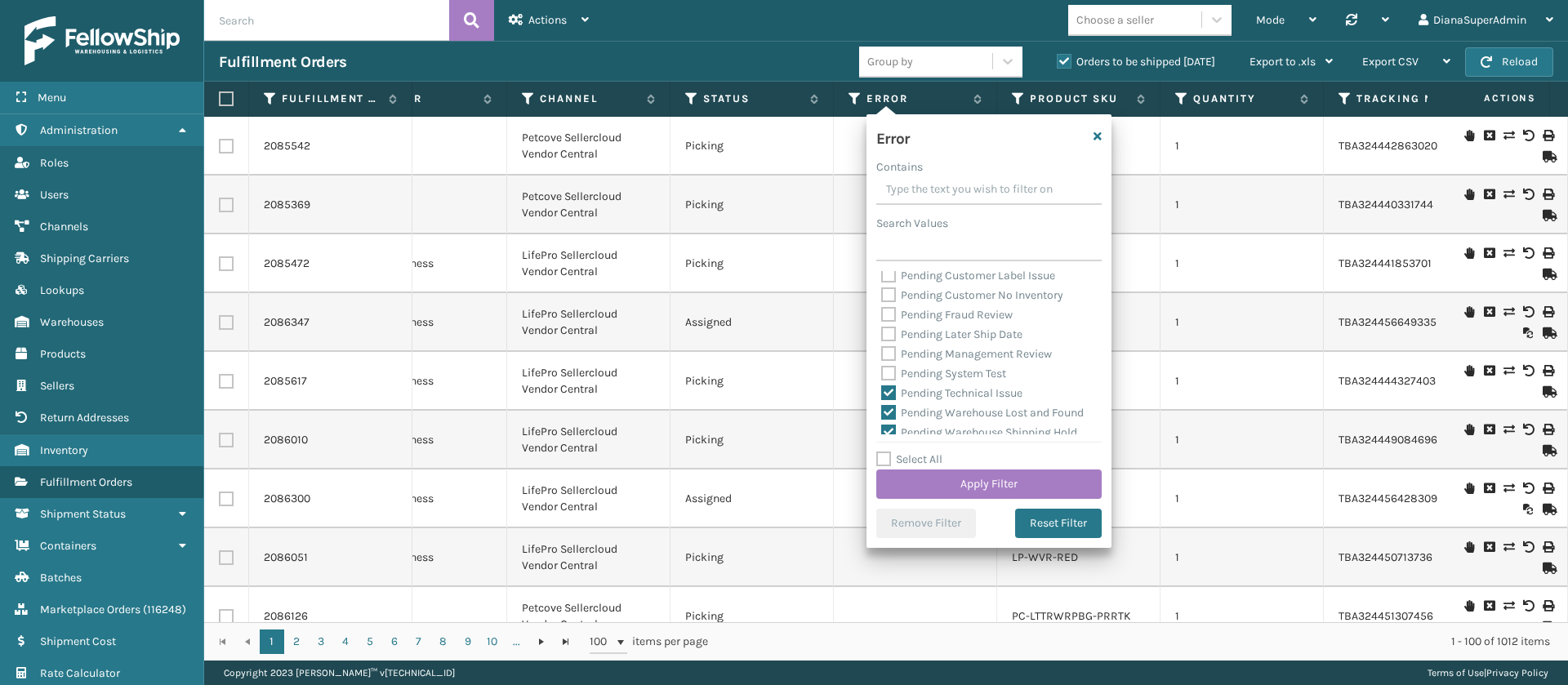
click at [891, 400] on label "Pending Technical Issue" at bounding box center [952, 393] width 142 height 14
click at [882, 394] on input "Pending Technical Issue" at bounding box center [881, 389] width 1 height 10
checkbox input "false"
click at [886, 290] on label "Pending Warehouse Lost and Found" at bounding box center [983, 283] width 203 height 14
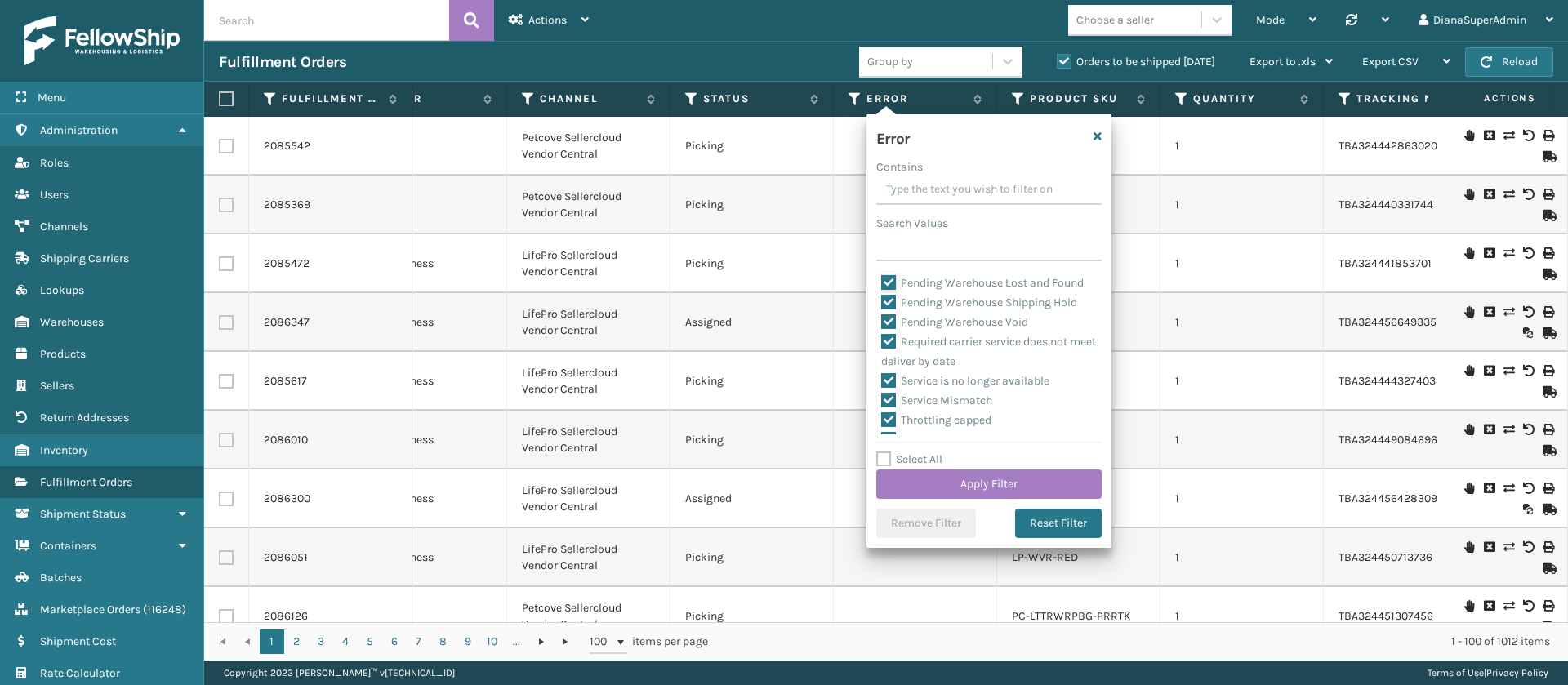
click at [882, 284] on input "Pending Warehouse Lost and Found" at bounding box center [881, 279] width 1 height 10
checkbox input "false"
click at [888, 309] on label "Pending Warehouse Shipping Hold" at bounding box center [979, 302] width 196 height 14
click at [882, 304] on input "Pending Warehouse Shipping Hold" at bounding box center [881, 299] width 1 height 10
checkbox input "false"
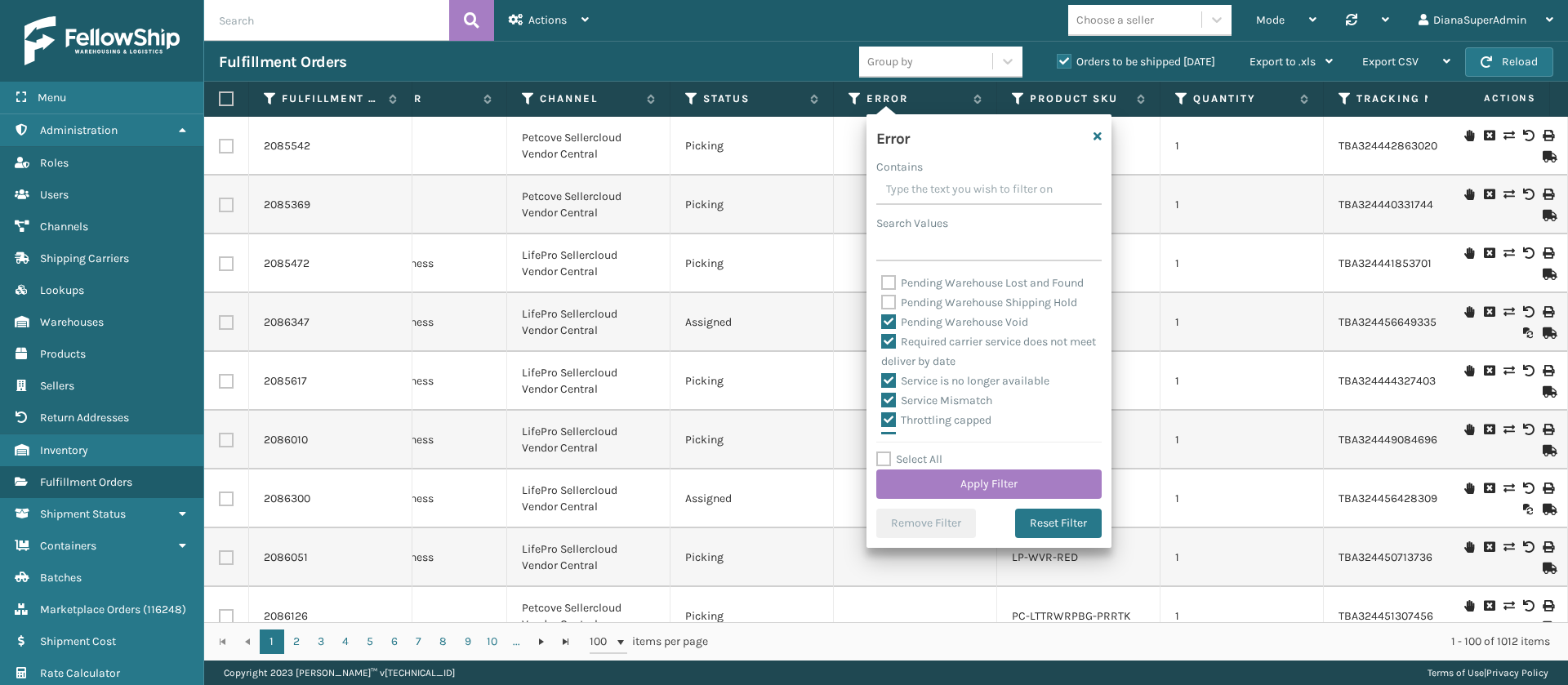
click at [892, 329] on label "Pending Warehouse Void" at bounding box center [955, 322] width 147 height 14
click at [882, 323] on input "Pending Warehouse Void" at bounding box center [881, 318] width 1 height 10
checkbox input "false"
click at [1000, 479] on button "Apply Filter" at bounding box center [989, 484] width 225 height 30
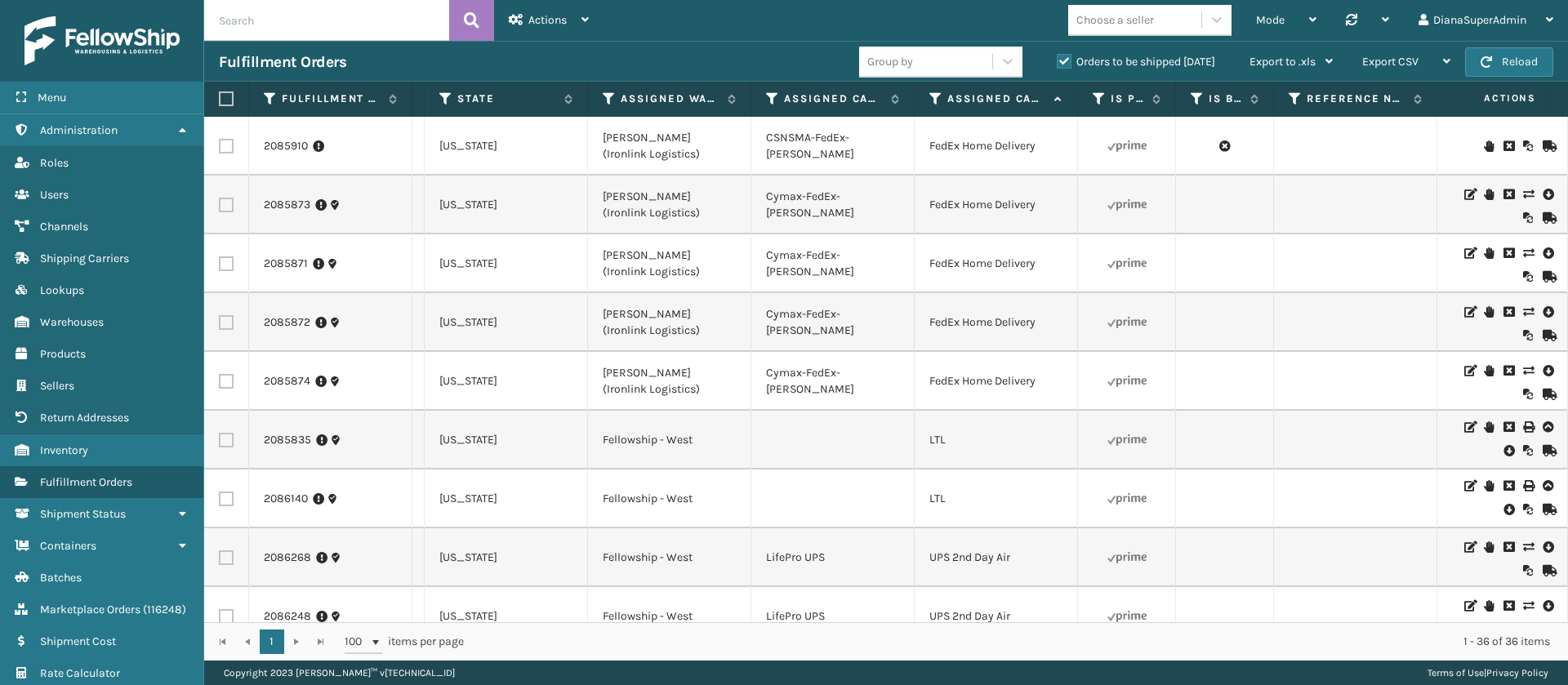
scroll to position [0, 1531]
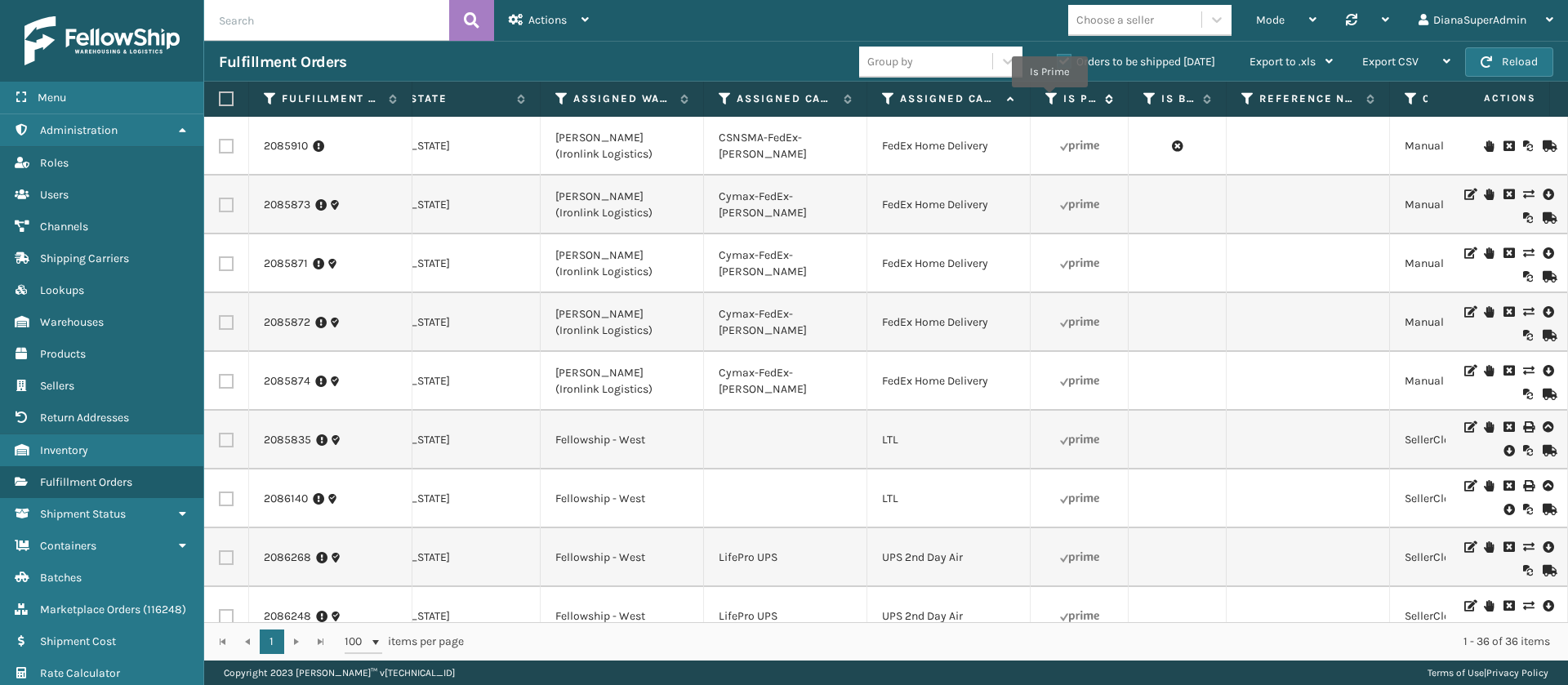
click at [1049, 100] on icon at bounding box center [1051, 99] width 13 height 15
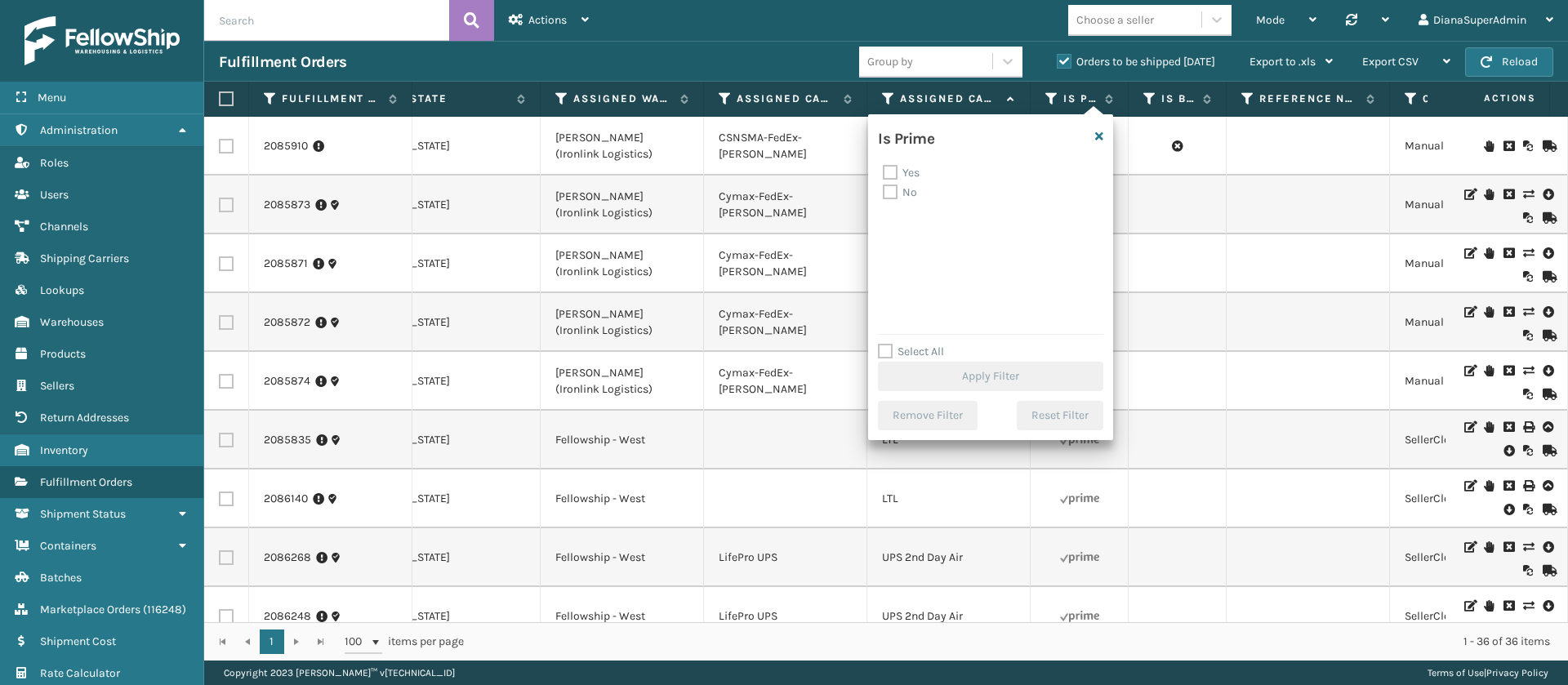
click at [890, 192] on label "No" at bounding box center [899, 192] width 34 height 14
click at [883, 192] on input "No" at bounding box center [882, 188] width 1 height 10
checkbox input "true"
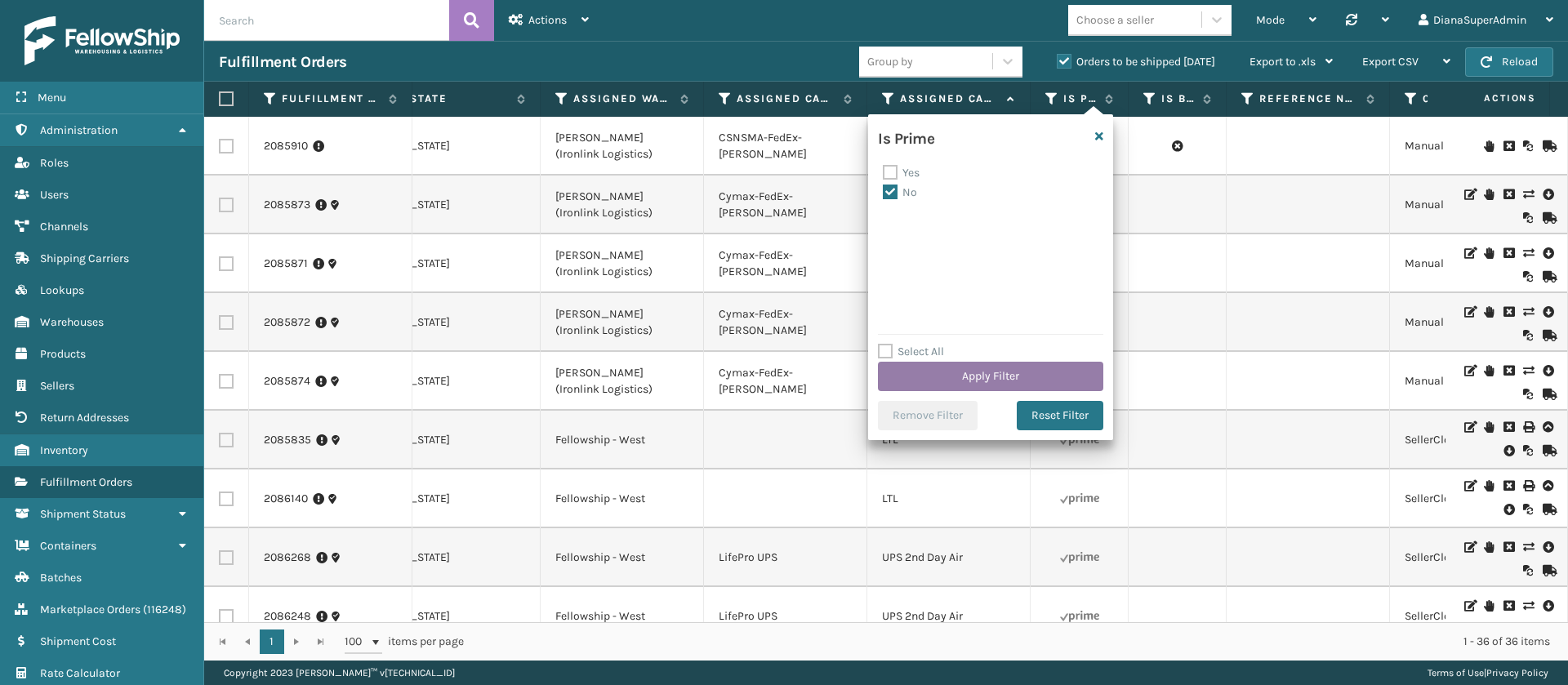
click at [981, 363] on button "Apply Filter" at bounding box center [991, 377] width 225 height 30
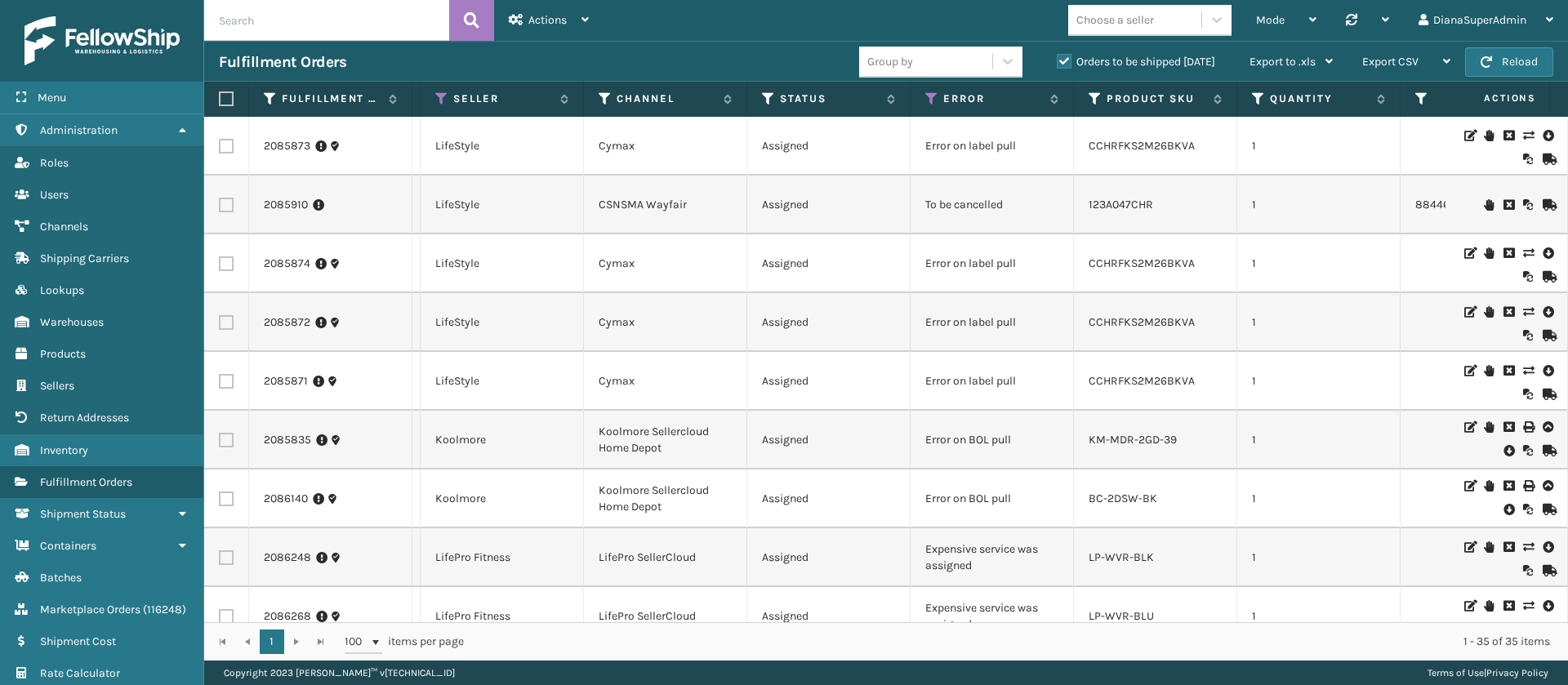
scroll to position [0, 0]
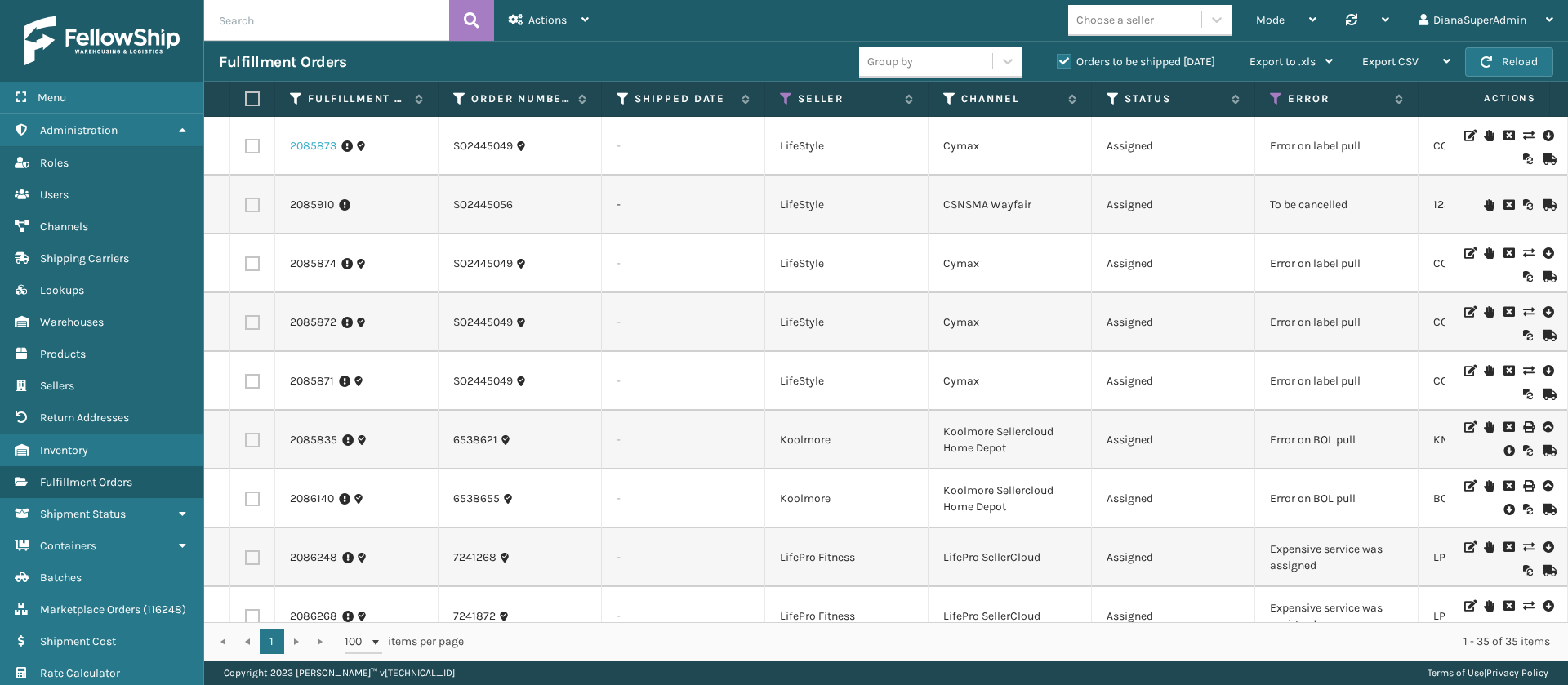
click at [322, 145] on link "2085873" at bounding box center [313, 146] width 46 height 17
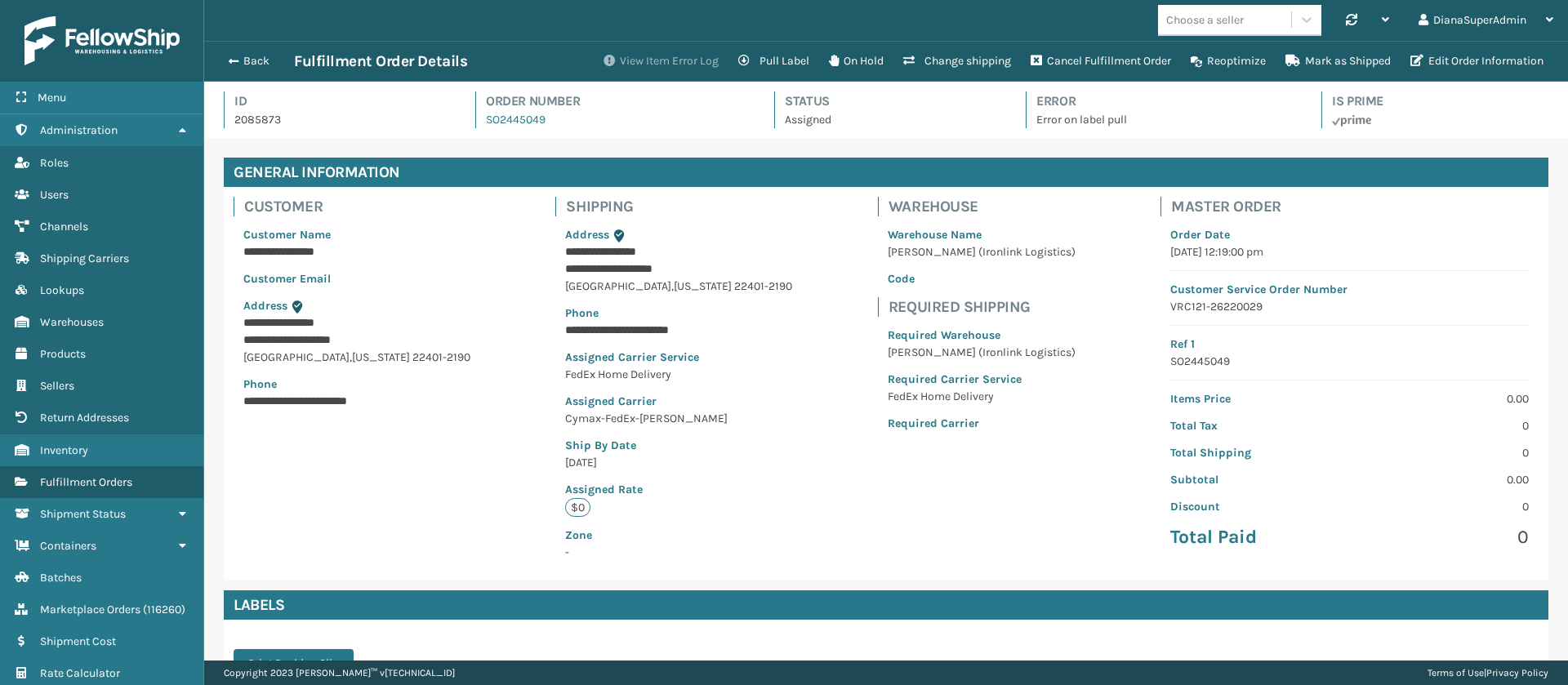
click at [632, 53] on button "View Item Error Log" at bounding box center [661, 60] width 135 height 32
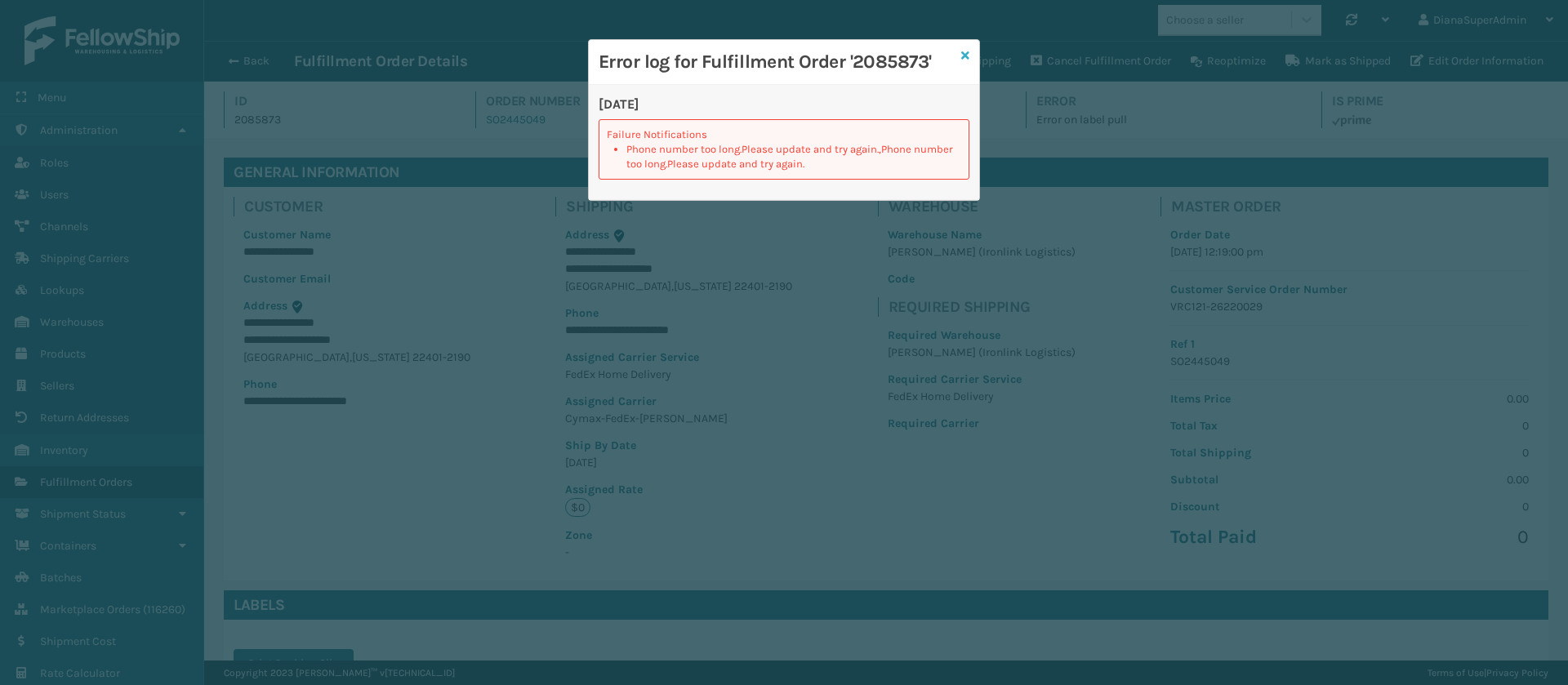
click at [967, 58] on icon at bounding box center [964, 55] width 8 height 11
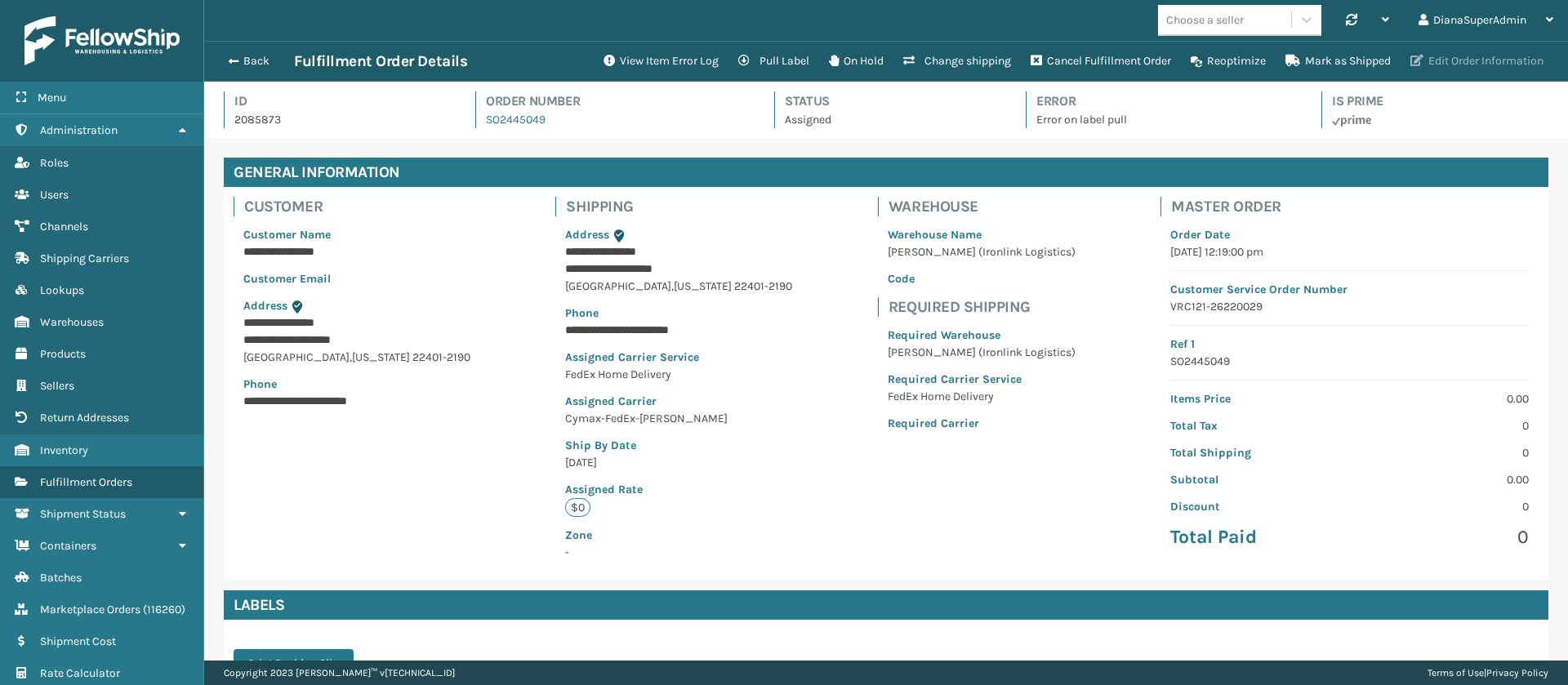
click at [1444, 62] on button "Edit Order Information" at bounding box center [1476, 60] width 153 height 32
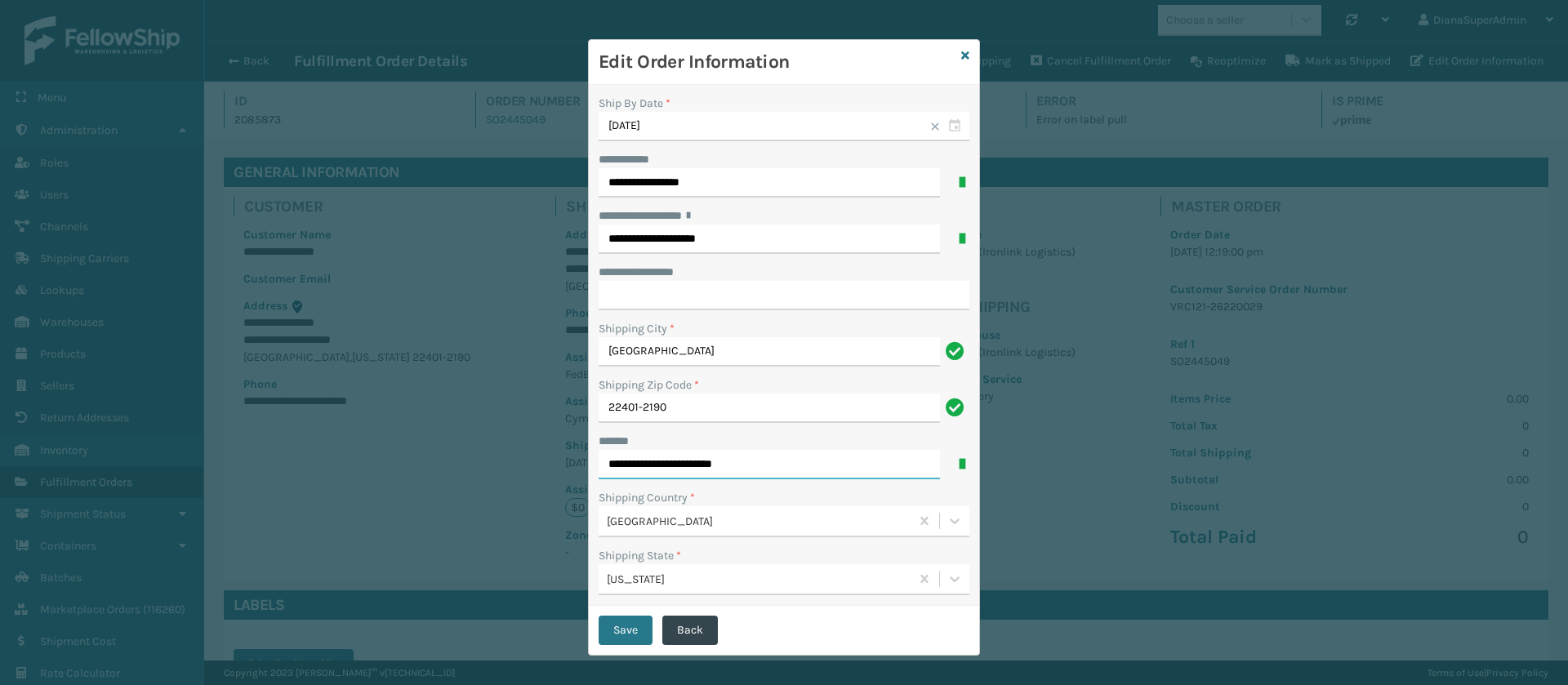
click at [755, 467] on input "**********" at bounding box center [769, 465] width 342 height 30
type input "**********"
click at [683, 292] on input "**********" at bounding box center [784, 296] width 370 height 30
paste input "********"
type input "********"
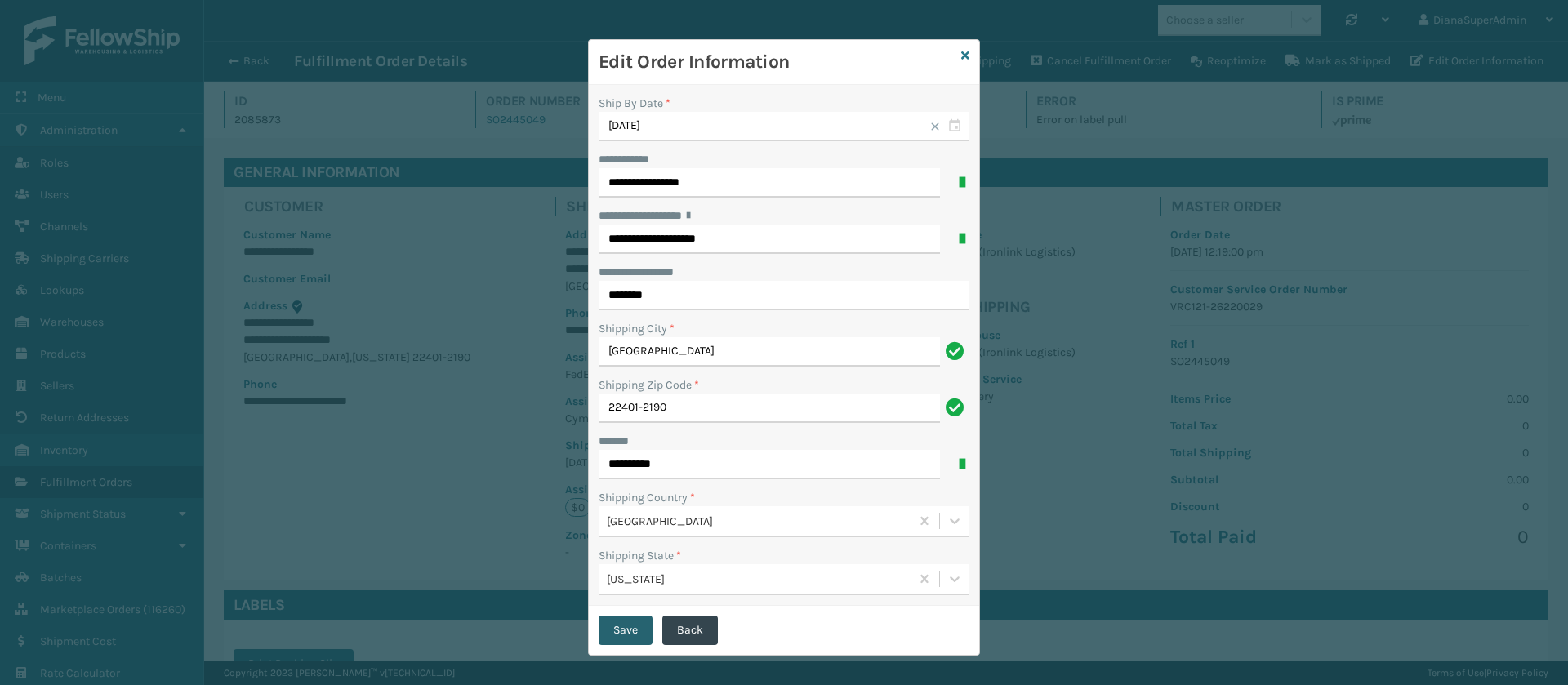
click at [626, 633] on button "Save" at bounding box center [625, 631] width 54 height 30
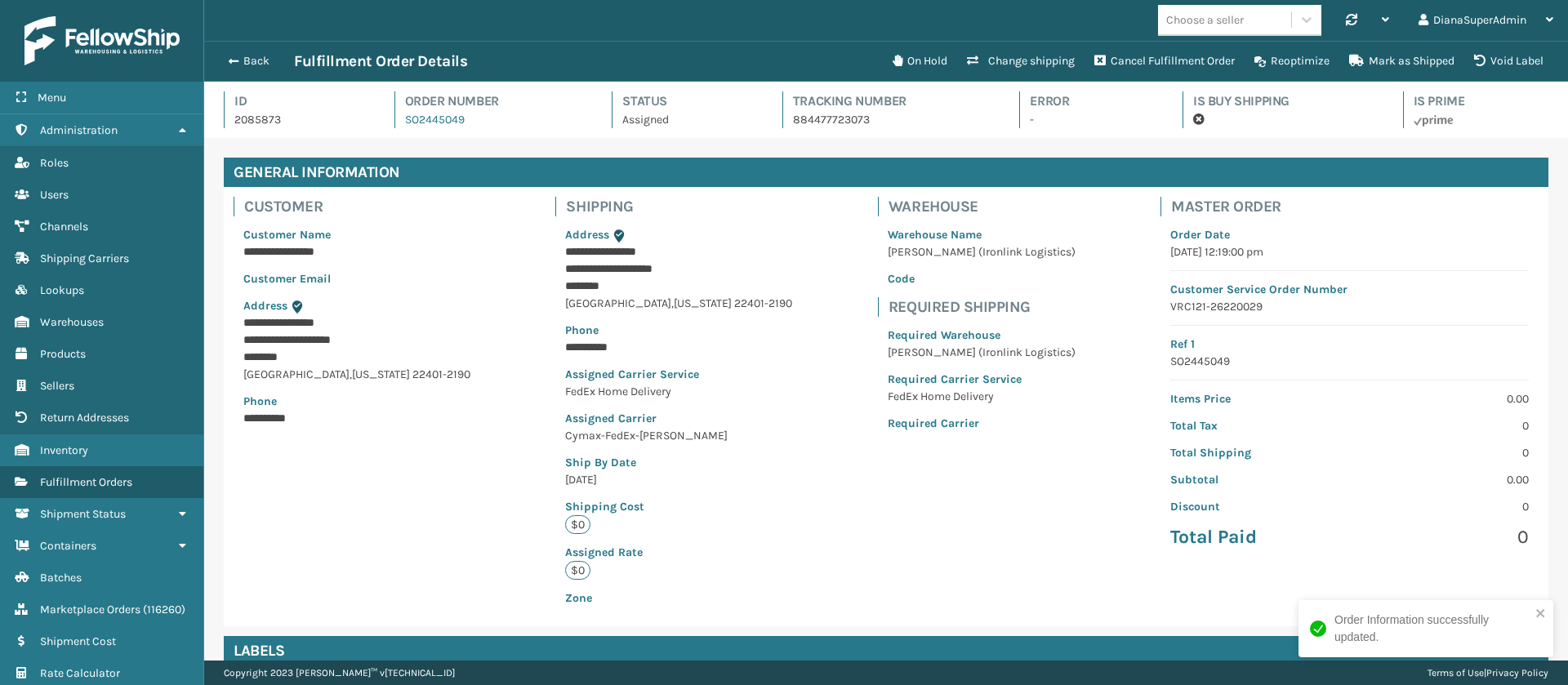
scroll to position [39, 1364]
click at [227, 60] on span "button" at bounding box center [231, 61] width 10 height 11
click at [247, 56] on button "Back" at bounding box center [257, 61] width 75 height 15
